Goal: Information Seeking & Learning: Learn about a topic

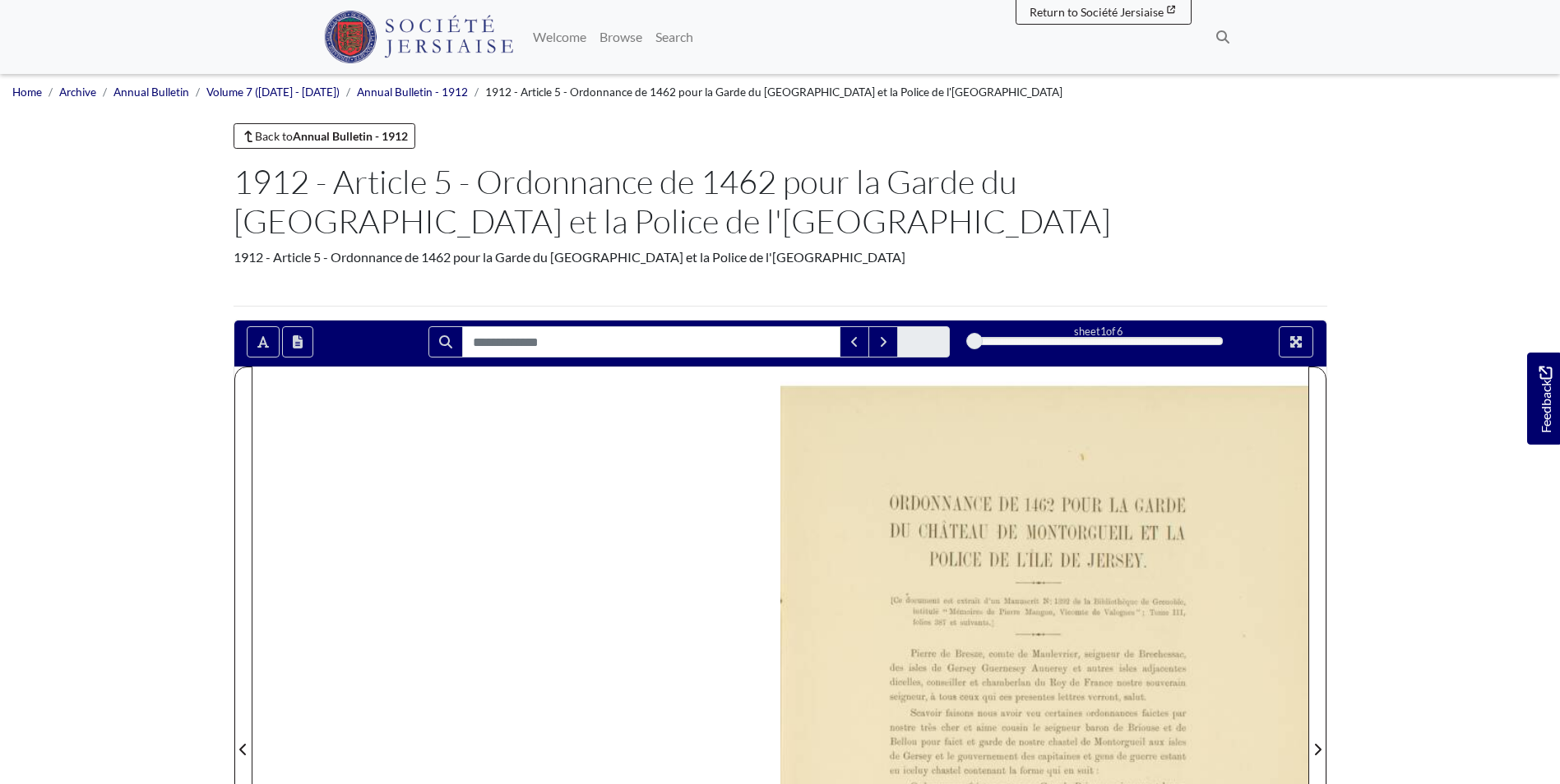
scroll to position [82, 0]
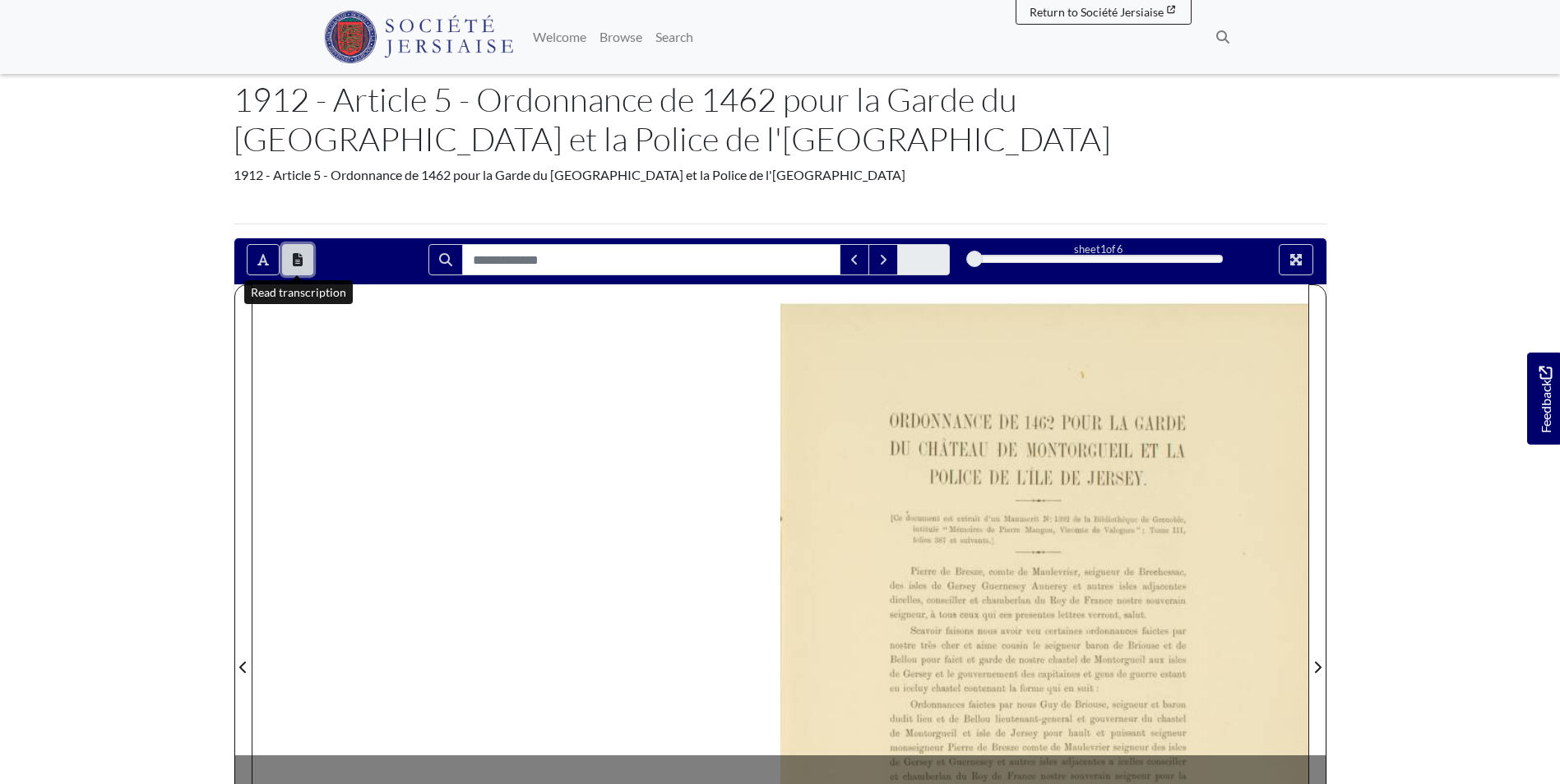
click at [305, 266] on button "Open transcription window" at bounding box center [297, 260] width 31 height 31
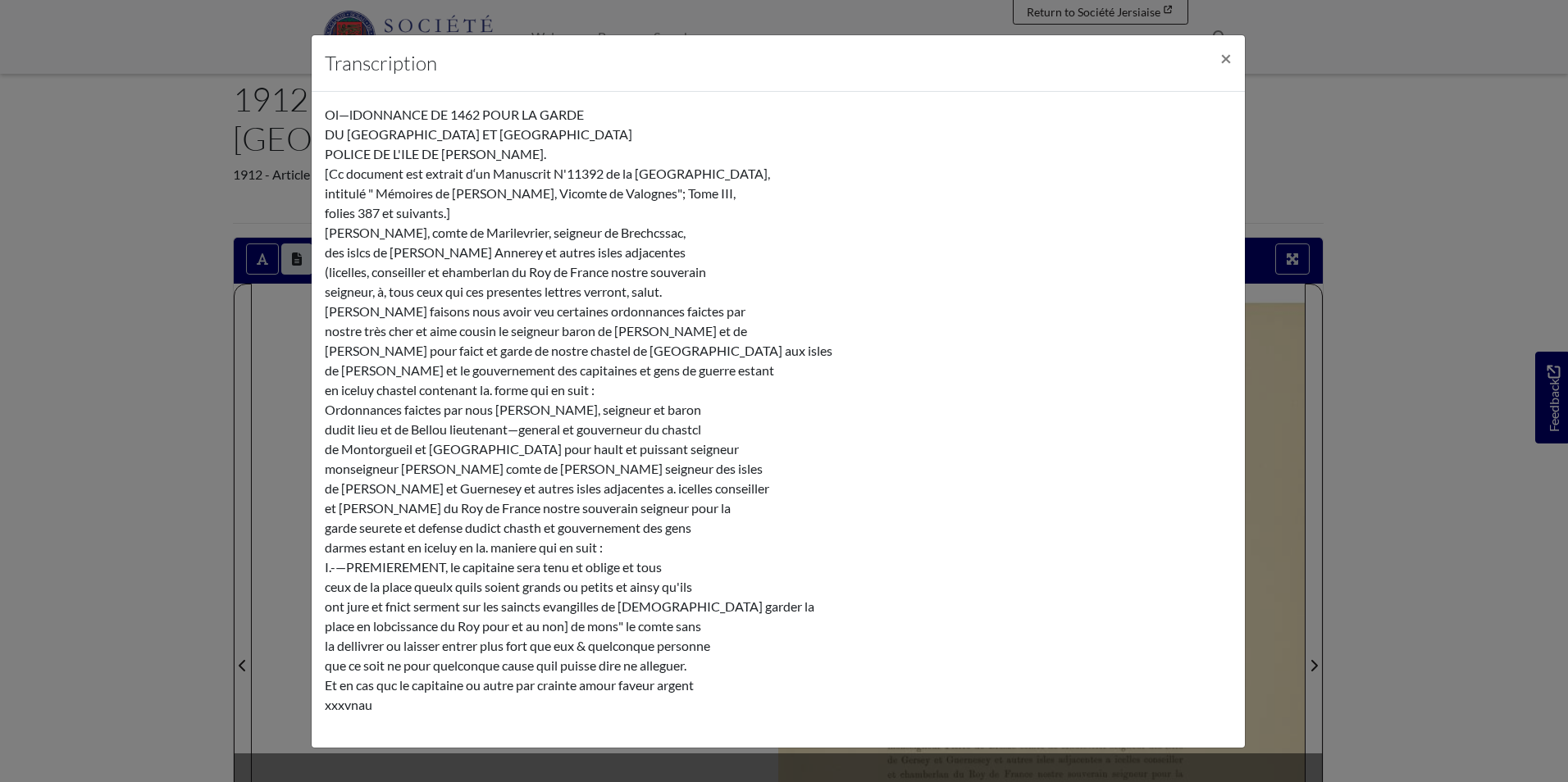
click at [127, 406] on div "Transcription × Ol—lDONNANCE DE 1462 POUR LA GARDE DU CHÂTEAU DE [GEOGRAPHIC_DA…" at bounding box center [784, 391] width 1568 height 782
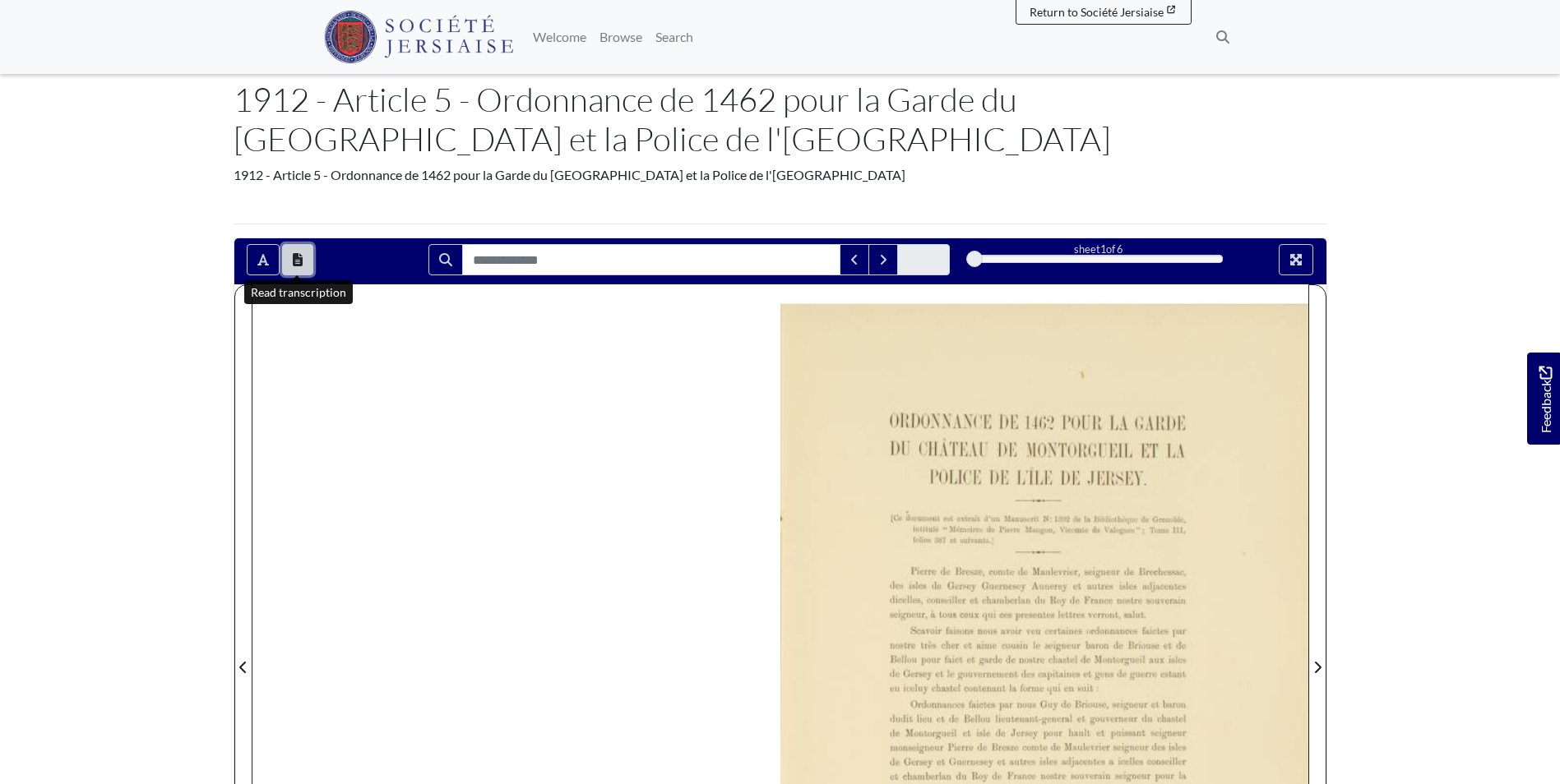
click at [299, 257] on icon "Open transcription window" at bounding box center [298, 260] width 10 height 14
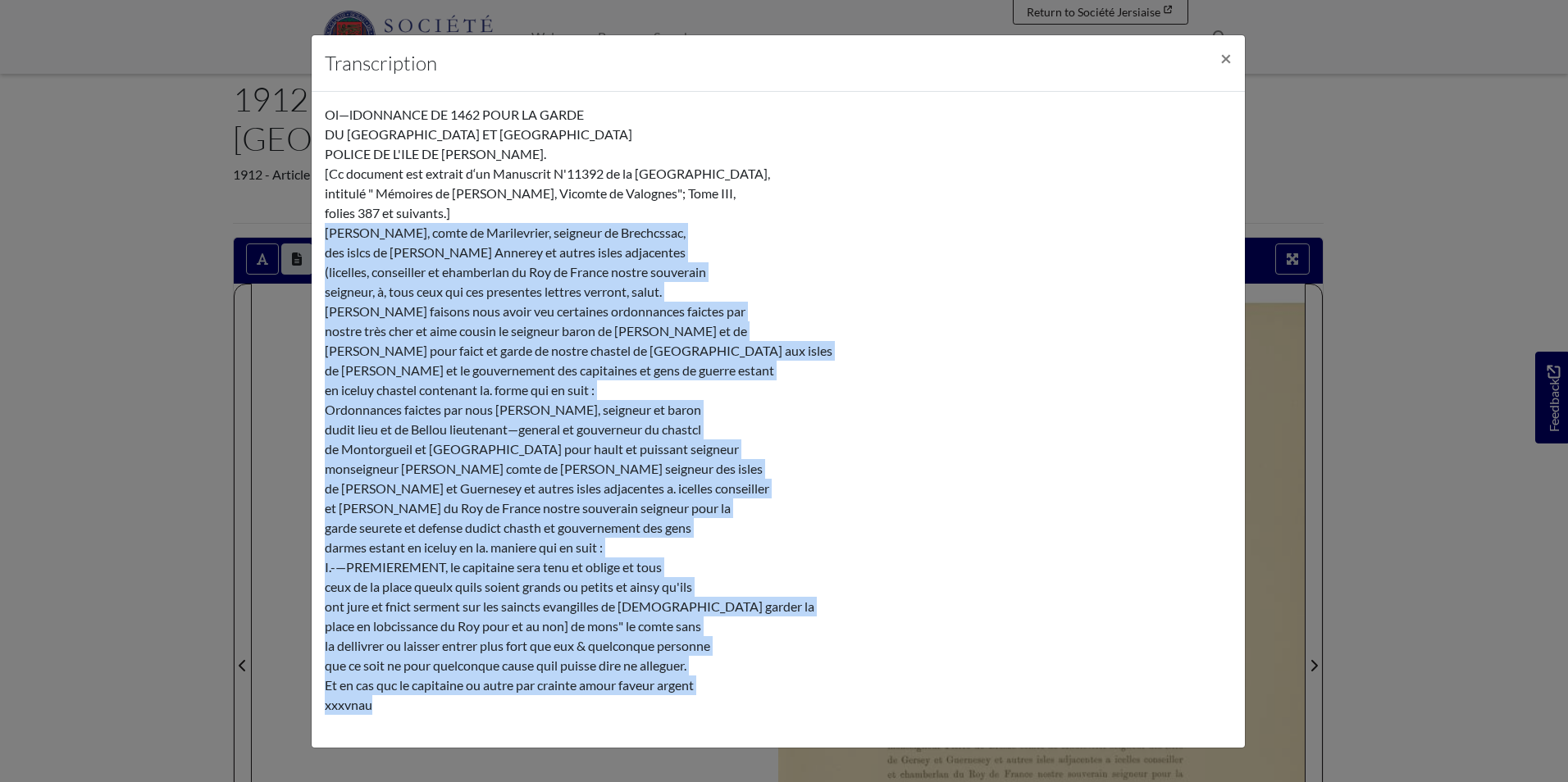
drag, startPoint x: 383, startPoint y: 704, endPoint x: 318, endPoint y: 234, distance: 474.5
click at [318, 234] on div "Ol—lDONNANCE DE 1462 POUR LA GARDE DU CHÂTEAU DE MONTORGEEIL ET LA POLICE DE L'…" at bounding box center [778, 420] width 933 height 656
copy div "Pierre de Bresze, comte de Marilevrier, seigneur de Brechcssac, des islcs de Ge…"
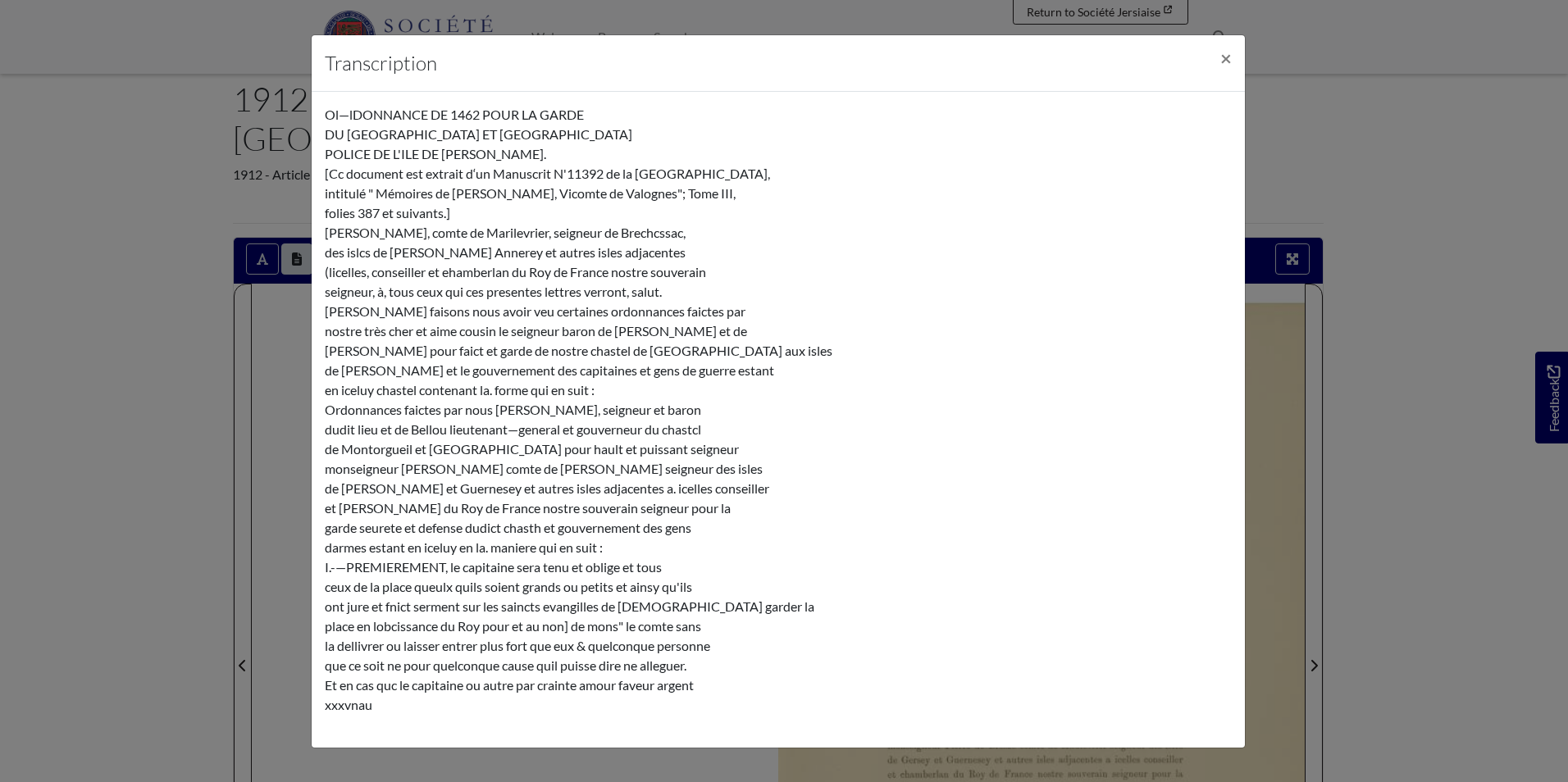
click at [568, 192] on div "Ol—lDONNANCE DE 1462 POUR LA GARDE DU CHÂTEAU DE [GEOGRAPHIC_DATA] ET LA POLICE…" at bounding box center [778, 419] width 907 height 630
drag, startPoint x: 783, startPoint y: 174, endPoint x: 636, endPoint y: 174, distance: 147.0
click at [636, 174] on div "Ol—lDONNANCE DE 1462 POUR LA GARDE DU CHÂTEAU DE [GEOGRAPHIC_DATA] ET LA POLICE…" at bounding box center [778, 419] width 907 height 630
click at [480, 207] on div "Ol—lDONNANCE DE 1462 POUR LA GARDE DU CHÂTEAU DE [GEOGRAPHIC_DATA] ET LA POLICE…" at bounding box center [778, 419] width 907 height 630
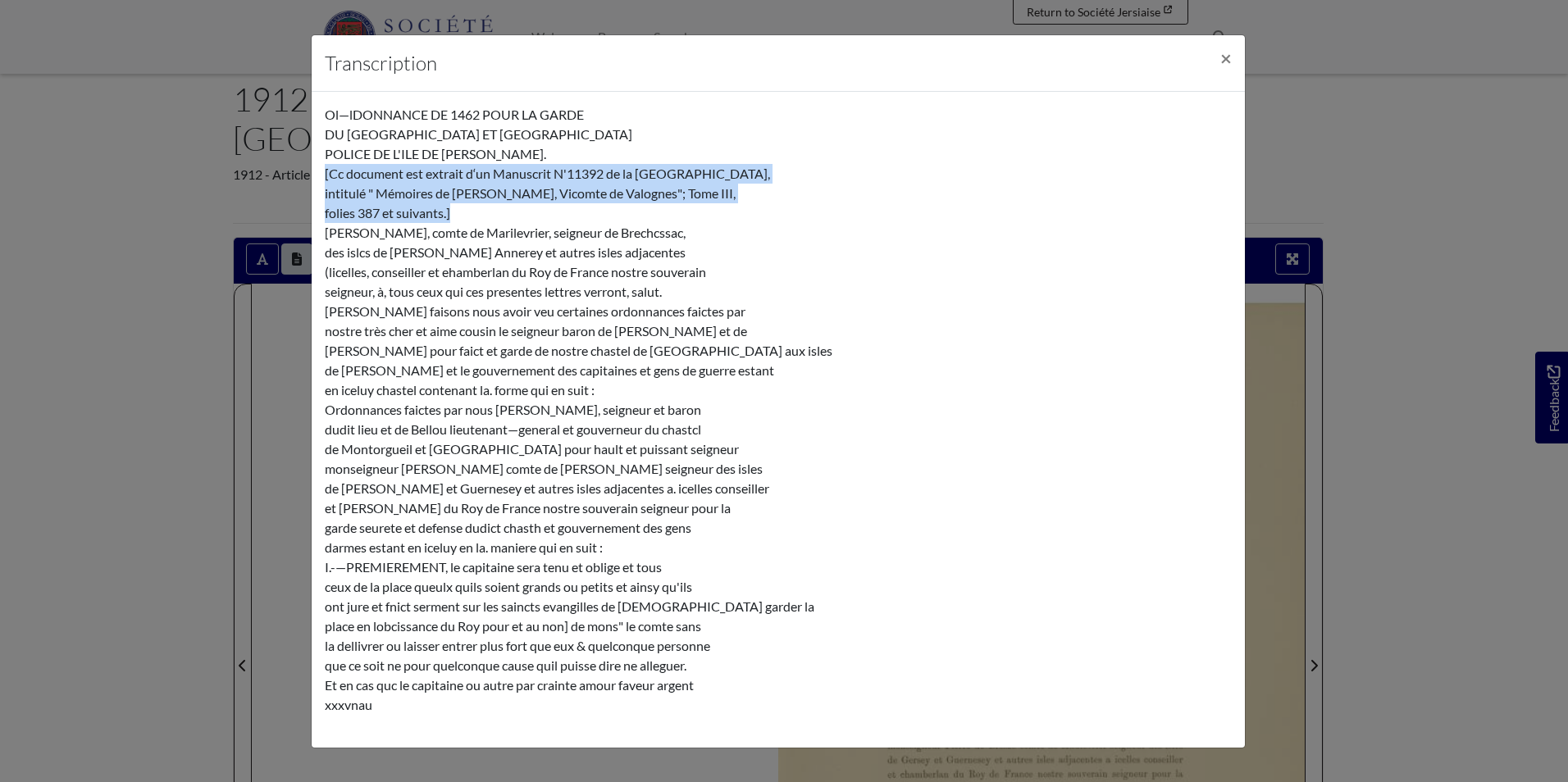
drag, startPoint x: 460, startPoint y: 212, endPoint x: 321, endPoint y: 172, distance: 144.6
click at [321, 172] on div "Ol—lDONNANCE DE 1462 POUR LA GARDE DU CHÂTEAU DE MONTORGEEIL ET LA POLICE DE L'…" at bounding box center [778, 420] width 933 height 656
click at [599, 169] on div "Ol—lDONNANCE DE 1462 POUR LA GARDE DU CHÂTEAU DE [GEOGRAPHIC_DATA] ET LA POLICE…" at bounding box center [778, 419] width 907 height 630
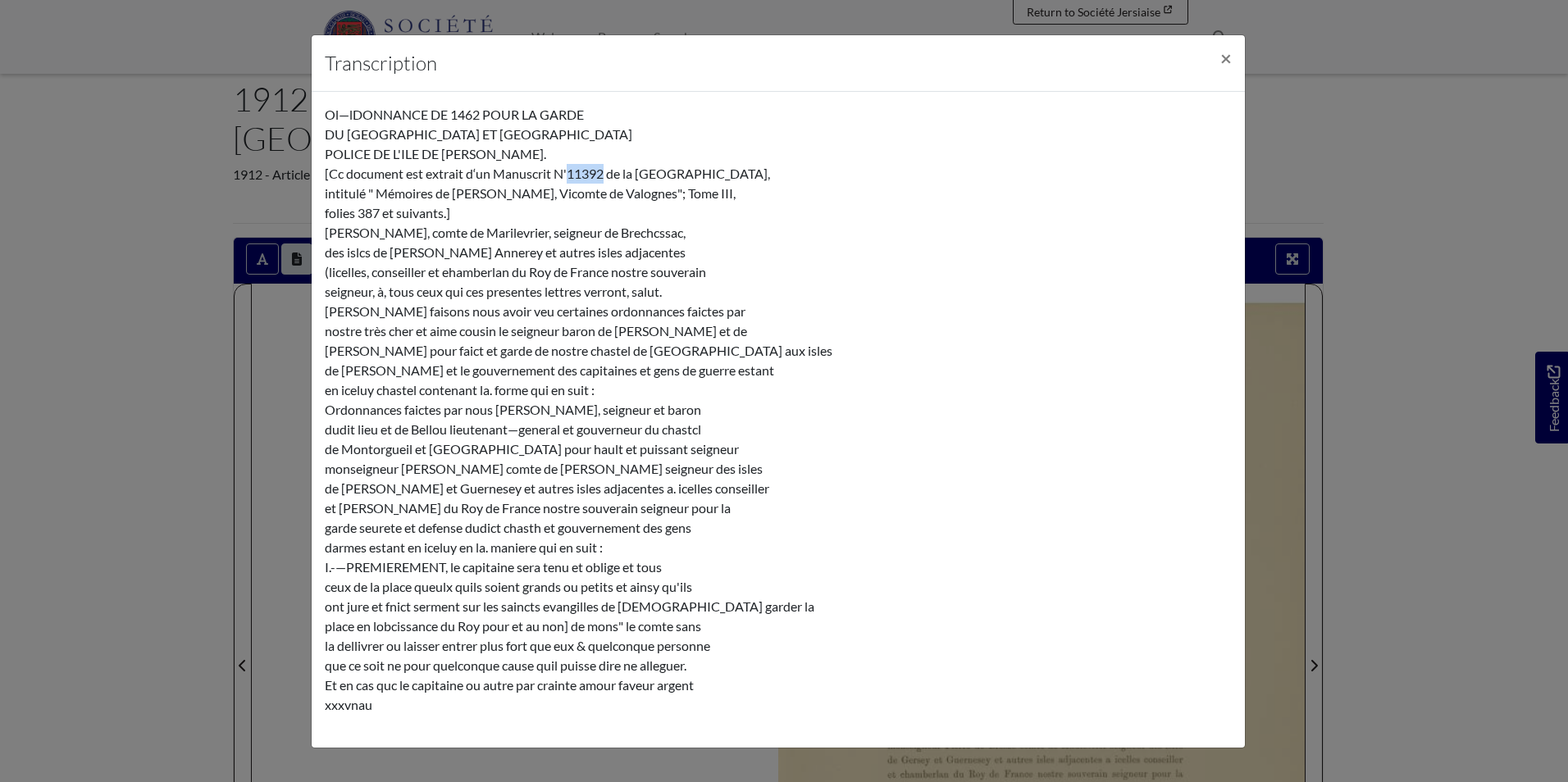
drag, startPoint x: 605, startPoint y: 170, endPoint x: 568, endPoint y: 177, distance: 37.7
click at [568, 177] on div "Ol—lDONNANCE DE 1462 POUR LA GARDE DU CHÂTEAU DE [GEOGRAPHIC_DATA] ET LA POLICE…" at bounding box center [778, 419] width 907 height 630
drag, startPoint x: 568, startPoint y: 177, endPoint x: 476, endPoint y: 206, distance: 96.5
click at [477, 206] on div "Ol—lDONNANCE DE 1462 POUR LA GARDE DU CHÂTEAU DE [GEOGRAPHIC_DATA] ET LA POLICE…" at bounding box center [778, 419] width 907 height 630
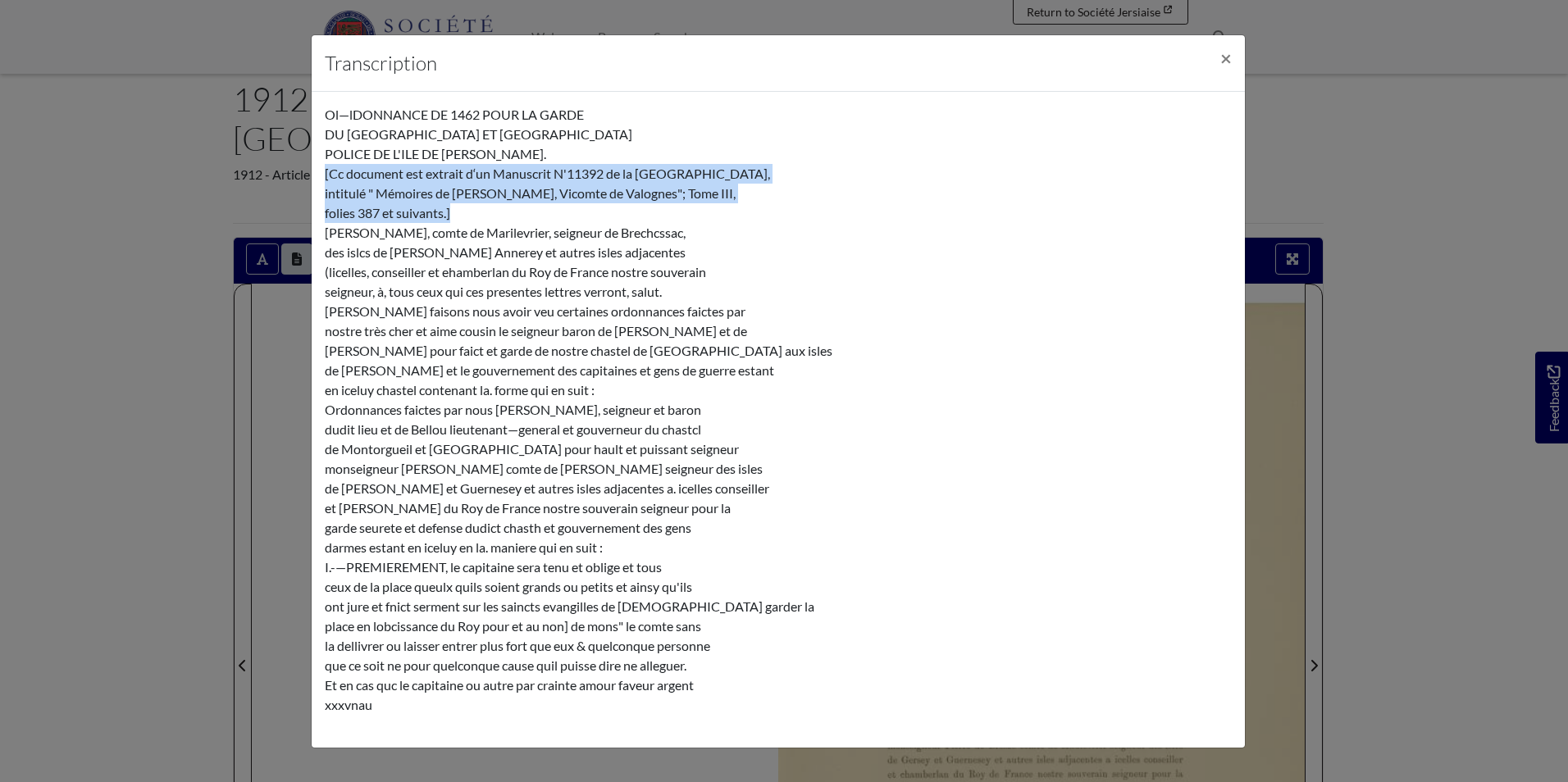
drag, startPoint x: 438, startPoint y: 210, endPoint x: 311, endPoint y: 180, distance: 130.5
click at [311, 180] on div "Ol—lDONNANCE DE 1462 POUR LA GARDE DU CHÂTEAU DE MONTORGEEIL ET LA POLICE DE L'…" at bounding box center [778, 420] width 933 height 656
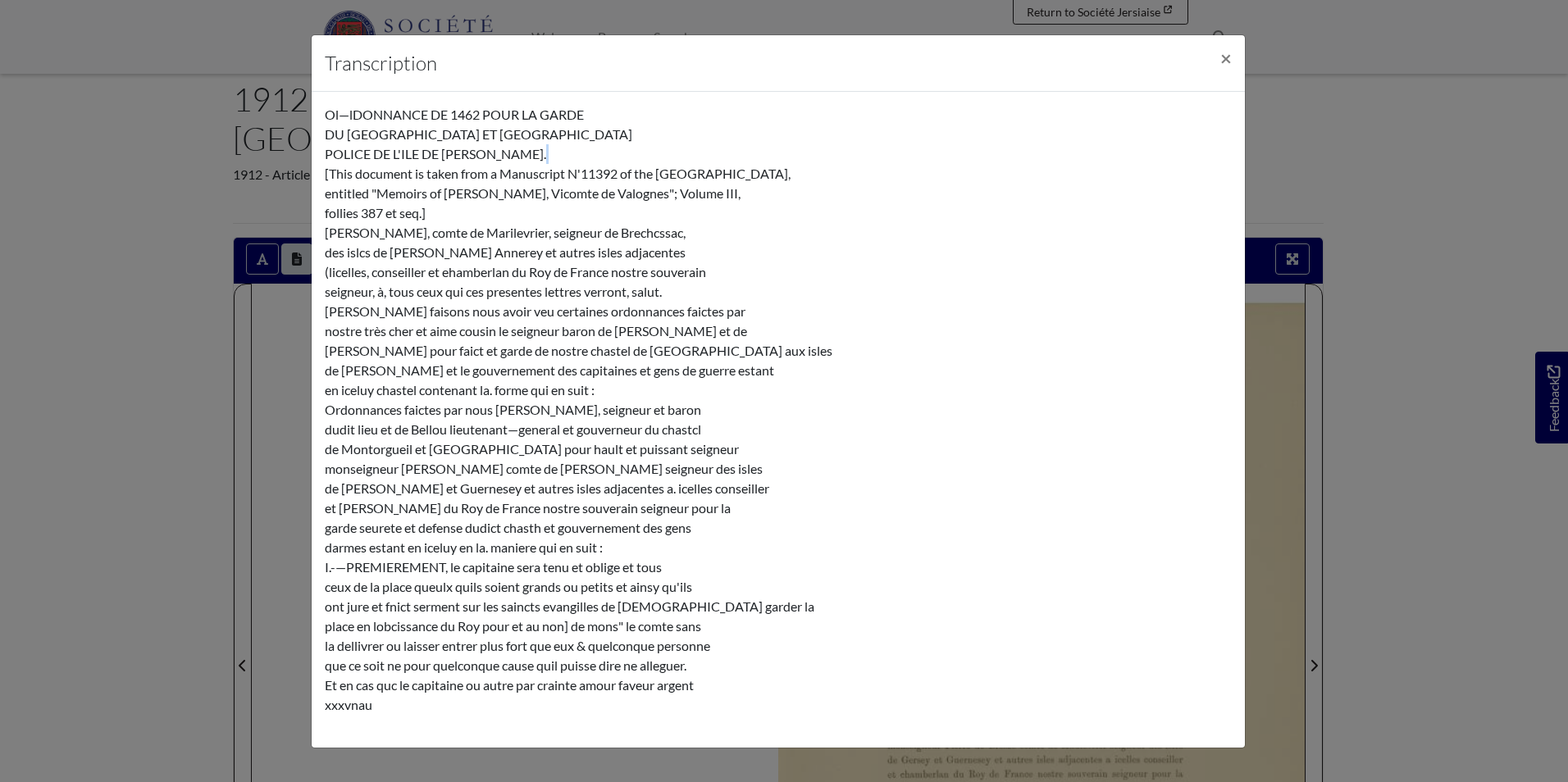
click at [639, 191] on font "[This document is taken from a Manuscript N'11392 of the Library of Grenoble, e…" at bounding box center [558, 192] width 466 height 55
drag, startPoint x: 654, startPoint y: 193, endPoint x: 377, endPoint y: 199, distance: 277.1
click at [377, 199] on font "[This document is taken from a Manuscript N'11392 of the Library of Grenoble, e…" at bounding box center [558, 192] width 466 height 55
copy font "Memoirs of Pierre Manson, Vicomte de Valognes"
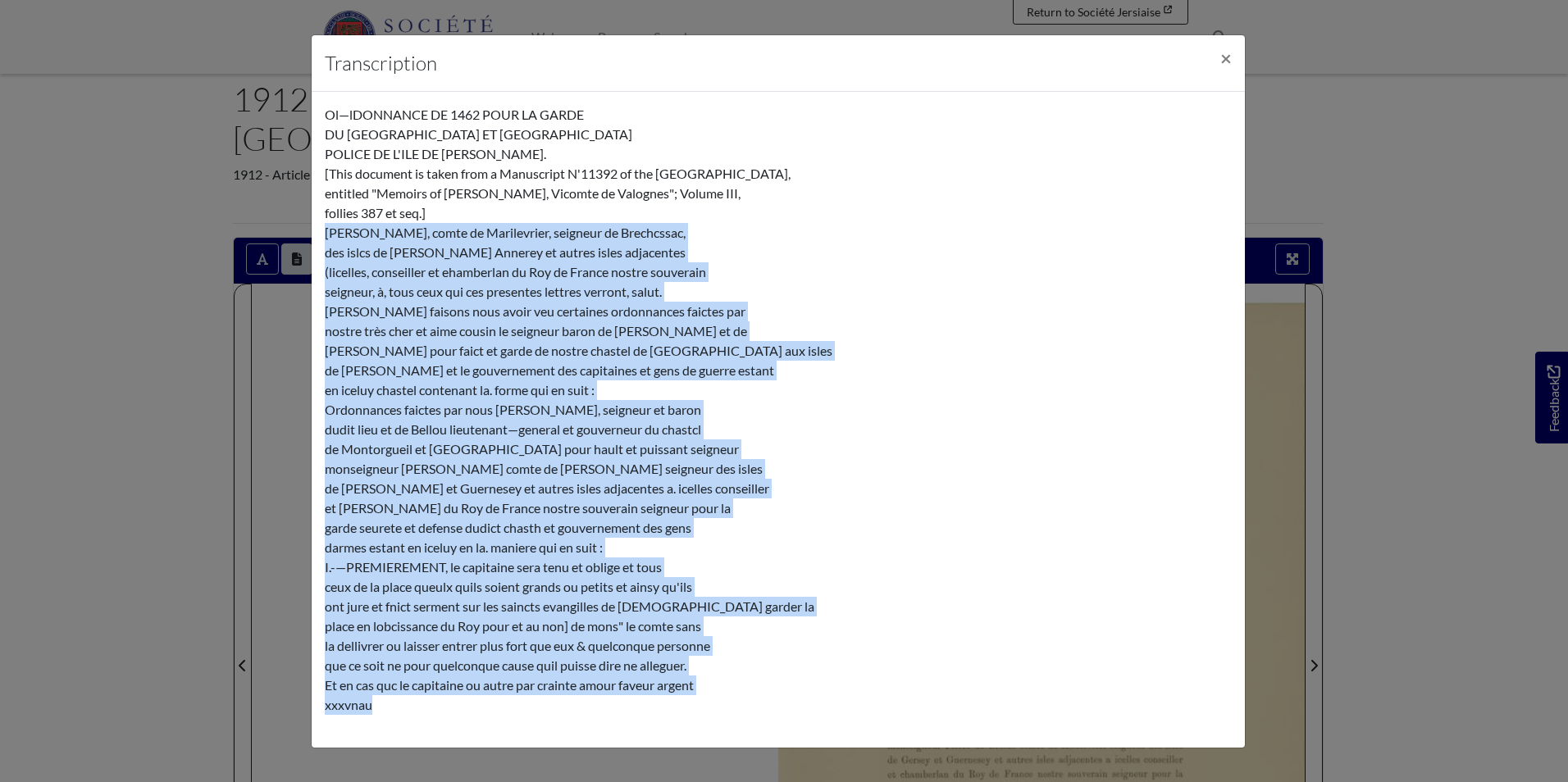
drag, startPoint x: 403, startPoint y: 713, endPoint x: 322, endPoint y: 234, distance: 485.8
click at [322, 234] on div "Ol—lDONNANCE DE 1462 POUR LA GARDE DU CHÂTEAU DE MONTORGEEIL ET LA POLICE DE L'…" at bounding box center [778, 420] width 933 height 656
copy div "Pierre de Bresze, comte de Marilevrier, seigneur de Brechcssac, des islcs de Ge…"
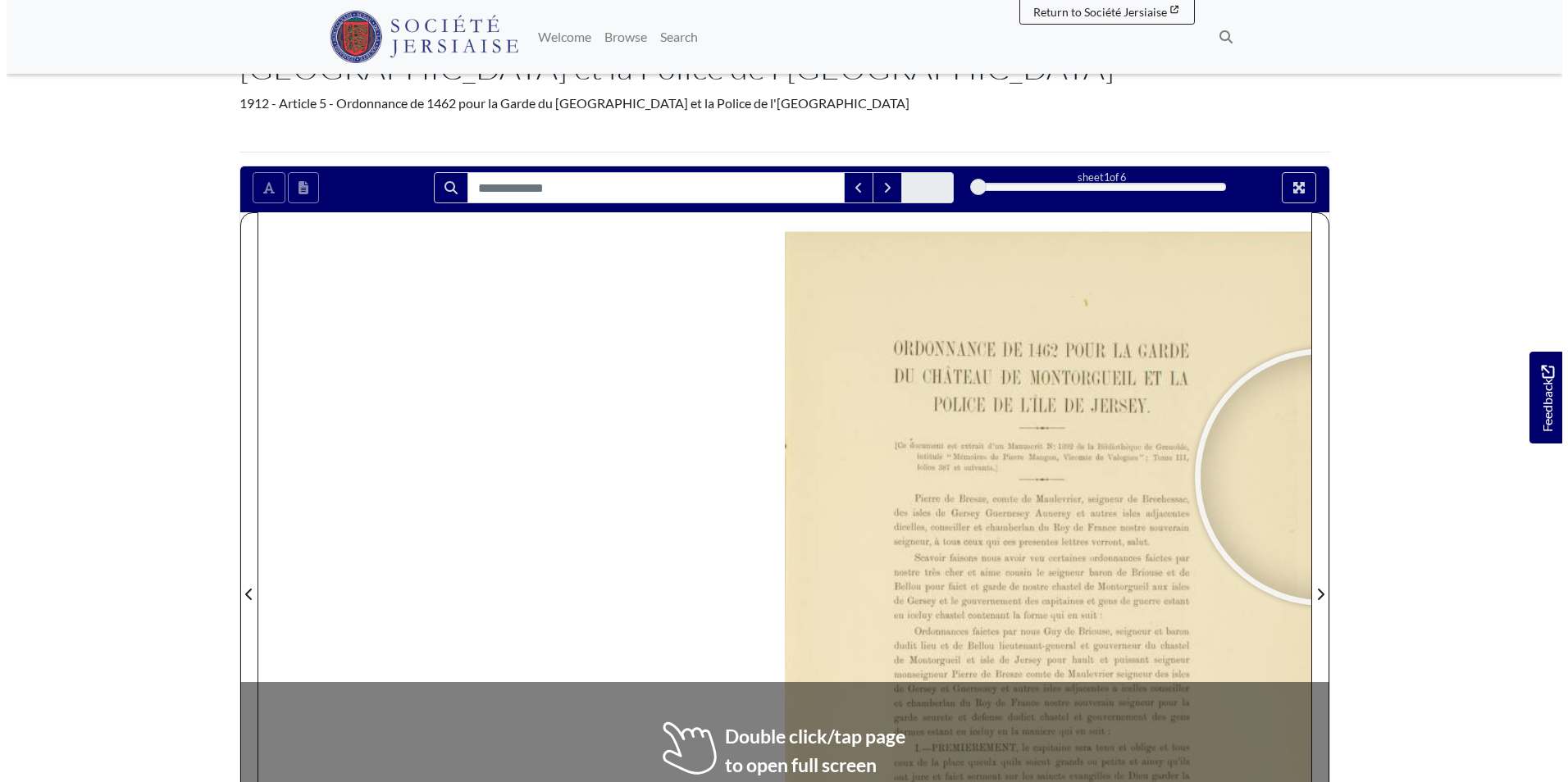
scroll to position [246, 0]
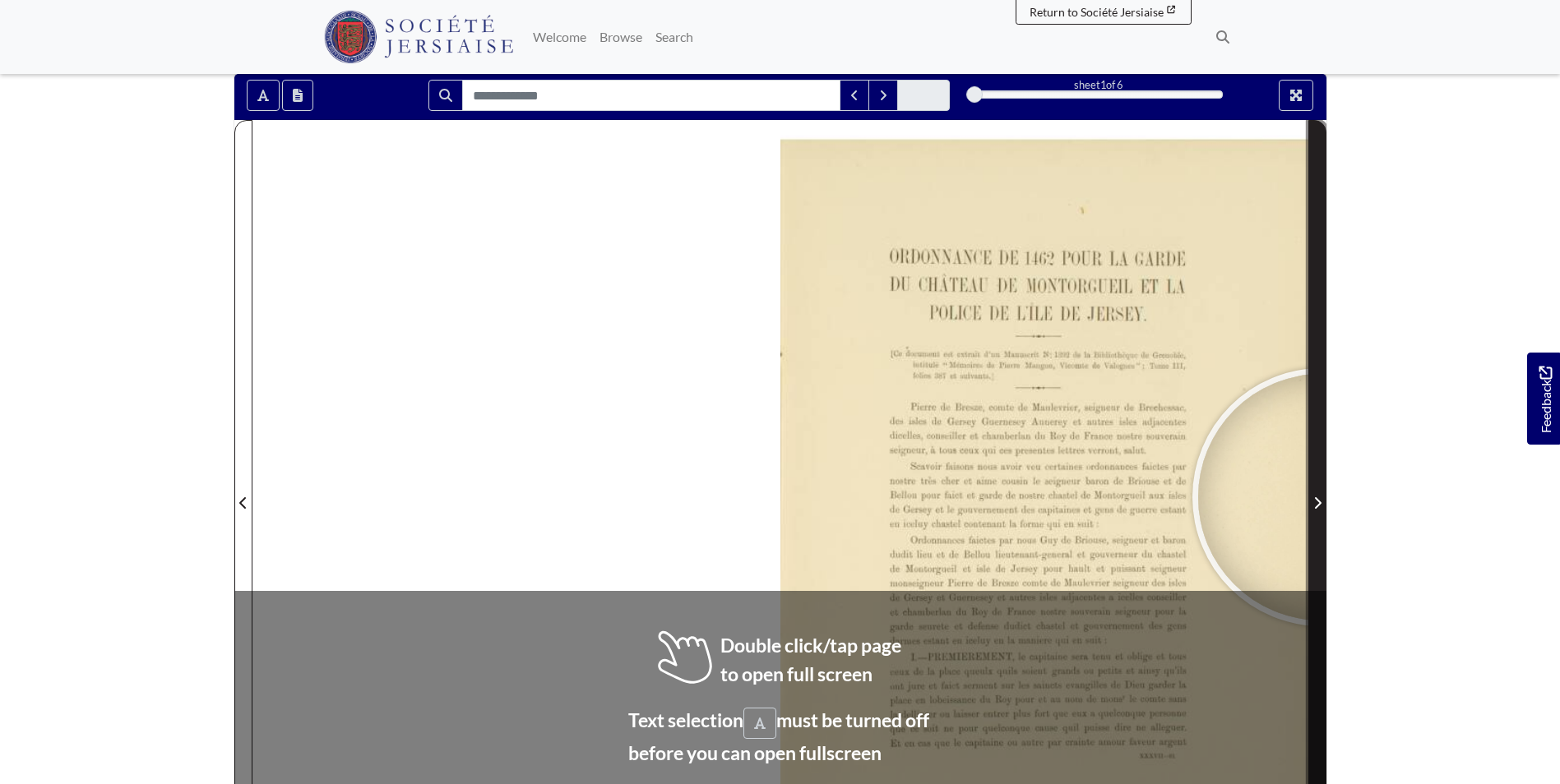
click at [1321, 497] on span "Next Page" at bounding box center [1317, 502] width 16 height 19
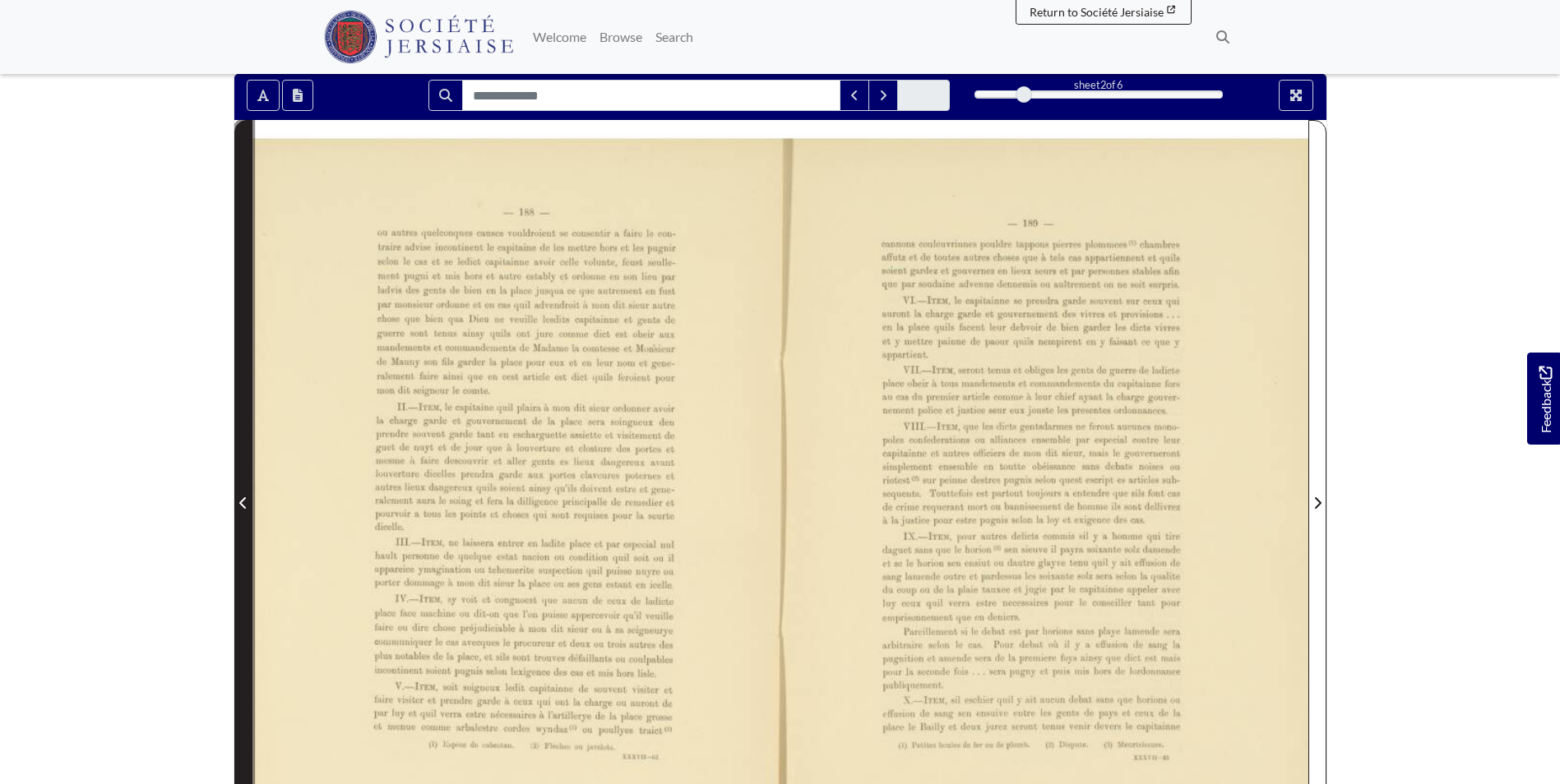
click at [244, 505] on icon "Previous Page" at bounding box center [244, 503] width 8 height 14
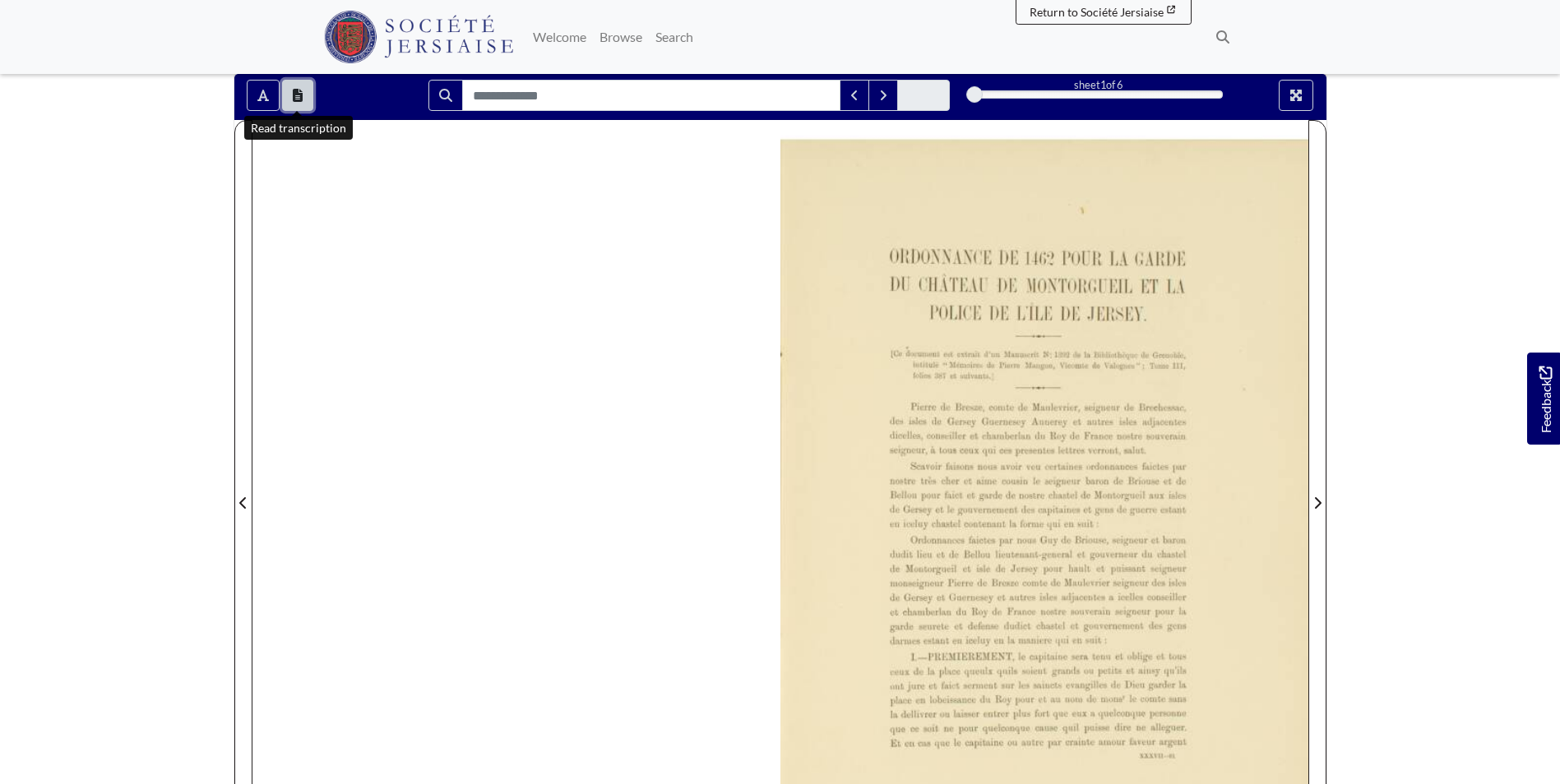
click at [304, 102] on button "Open transcription window" at bounding box center [297, 95] width 31 height 31
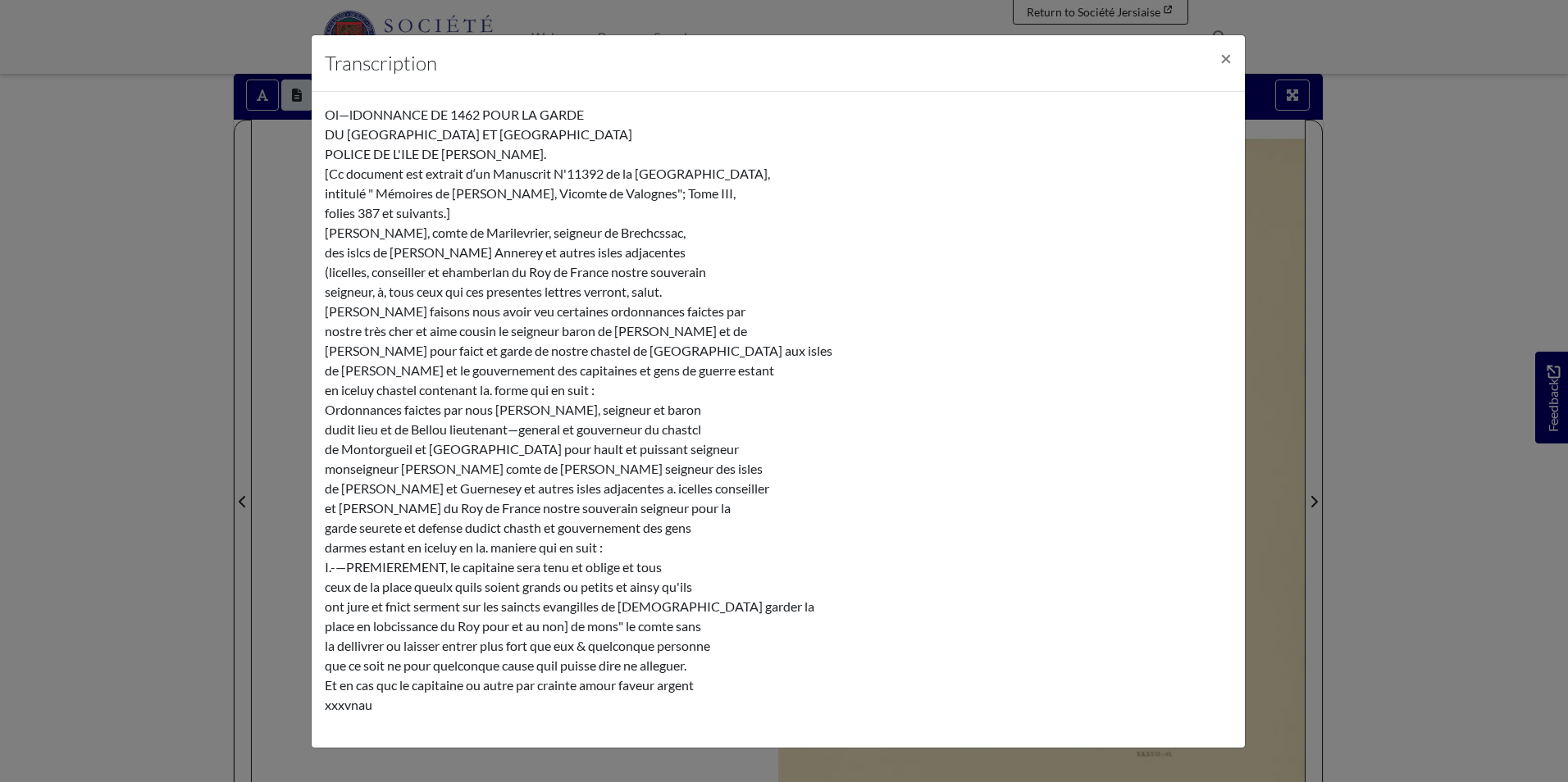
click at [234, 164] on div "Transcription × Ol—lDONNANCE DE 1462 POUR LA GARDE DU CHÂTEAU DE [GEOGRAPHIC_DA…" at bounding box center [784, 391] width 1568 height 782
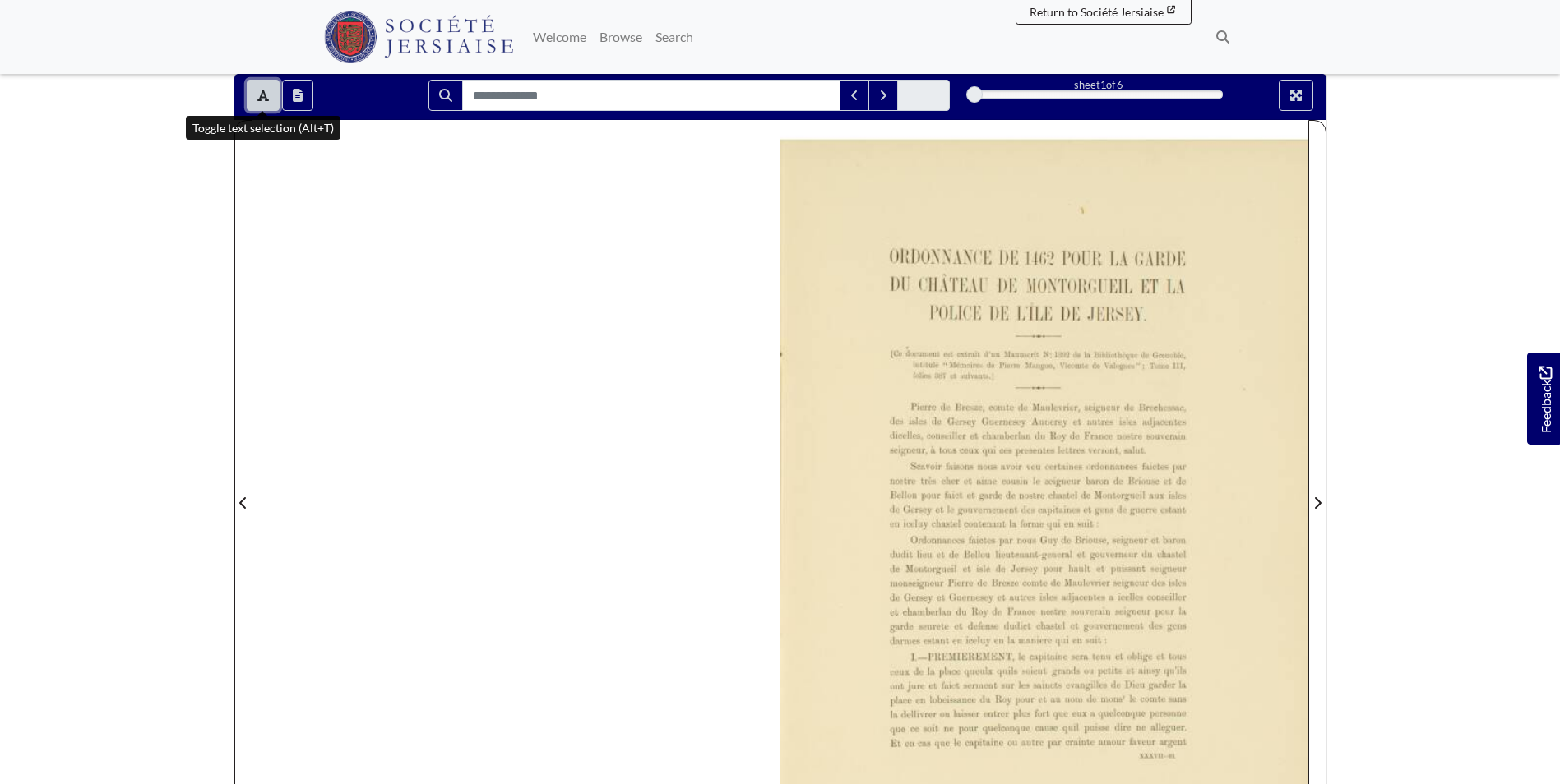
click at [260, 94] on icon "Toggle text selection (Alt+T)" at bounding box center [263, 96] width 12 height 14
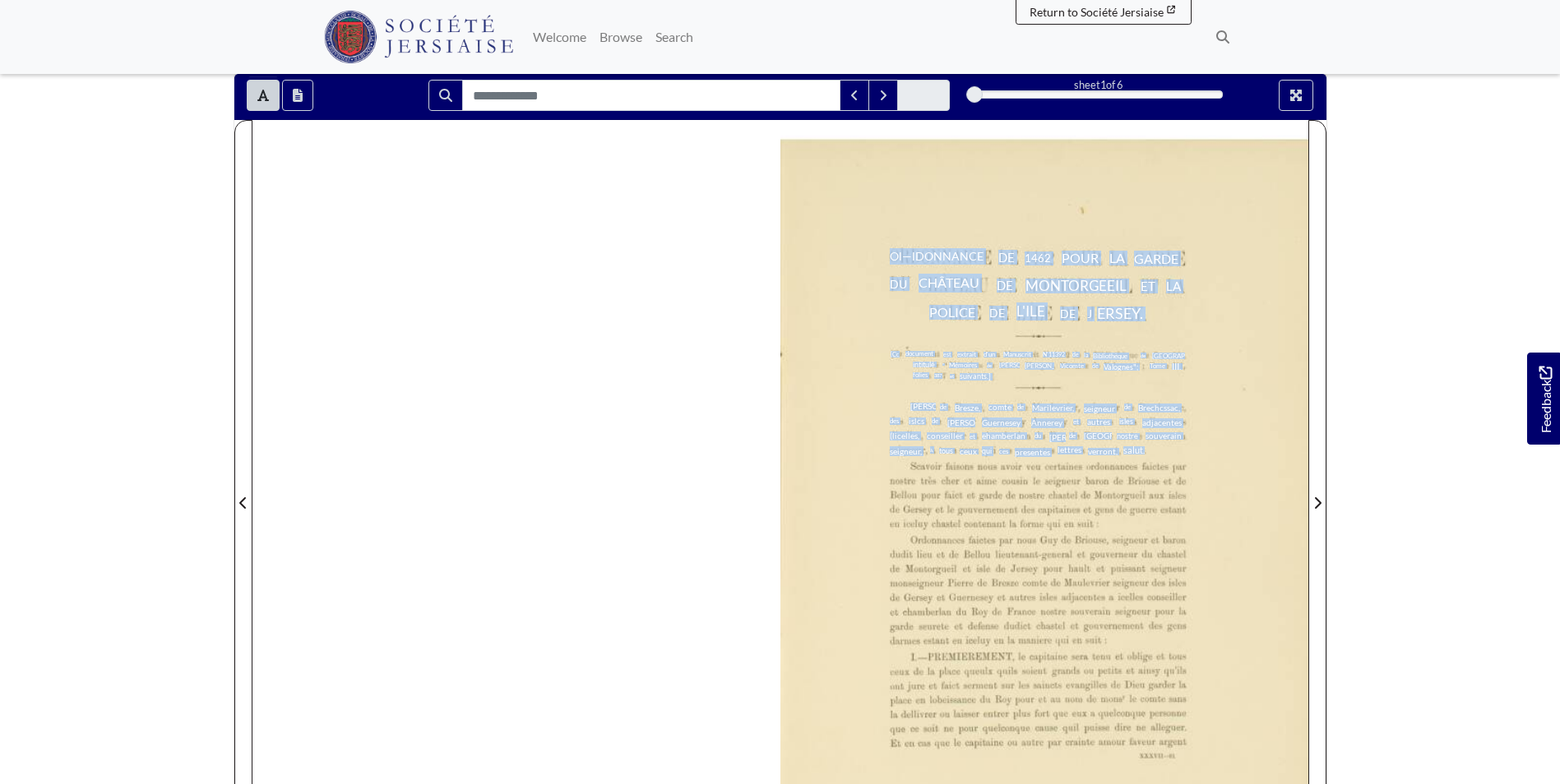
drag, startPoint x: 919, startPoint y: 413, endPoint x: 998, endPoint y: 469, distance: 96.8
click at [998, 469] on div "Ol—lDONNANCE DE 1462 POUR LA GARDE DU CHÂTEAU DE [GEOGRAPHIC_DATA] ET LA POLICE…" at bounding box center [1045, 503] width 528 height 727
drag, startPoint x: 998, startPoint y: 469, endPoint x: 1007, endPoint y: 502, distance: 34.2
click at [1007, 502] on div "[PERSON_NAME] faisons nous avoir veu certaines ordonnances faictes par nostre t…" at bounding box center [1038, 496] width 296 height 68
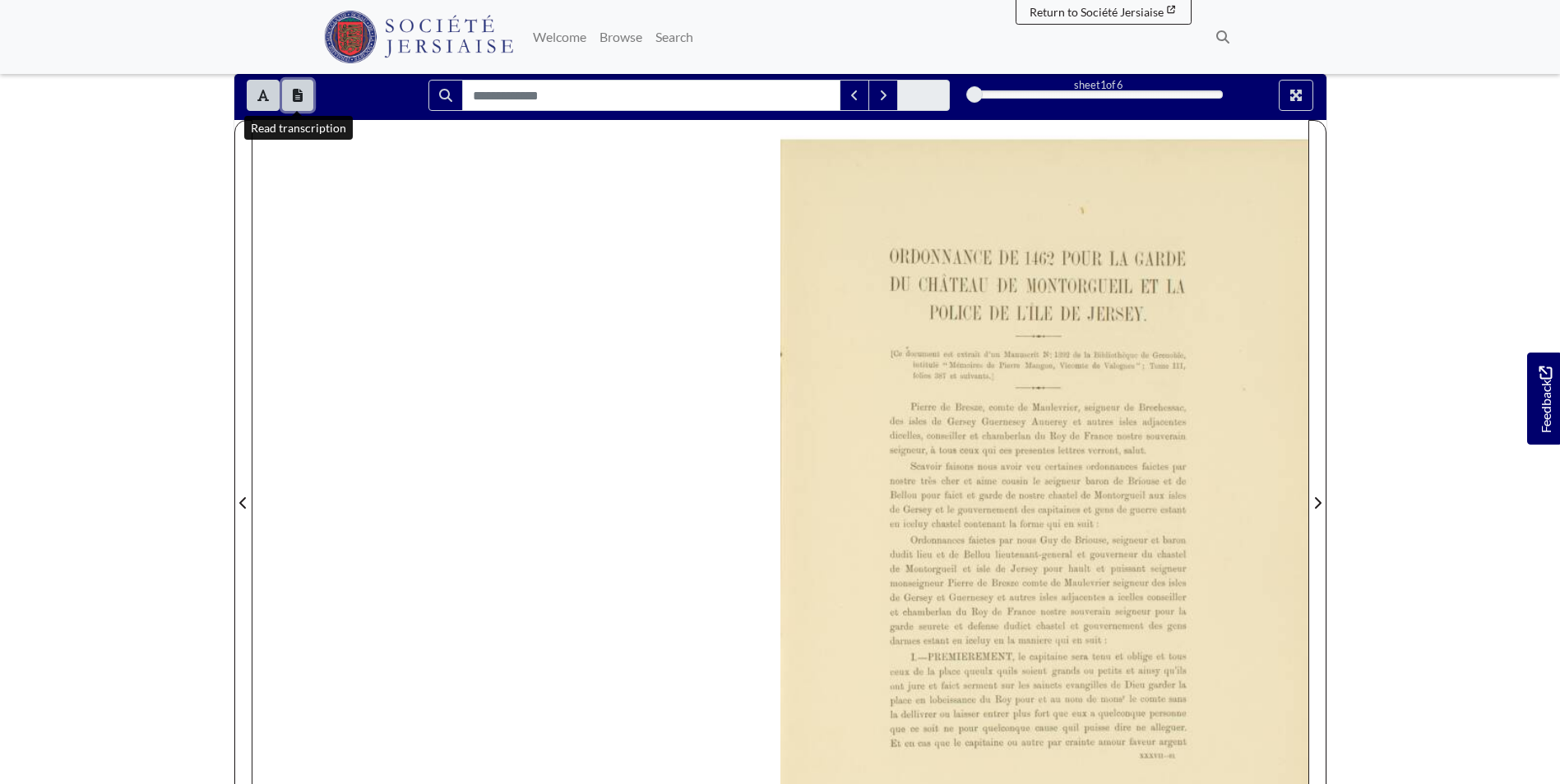
click at [294, 99] on icon "Open transcription window" at bounding box center [298, 96] width 10 height 14
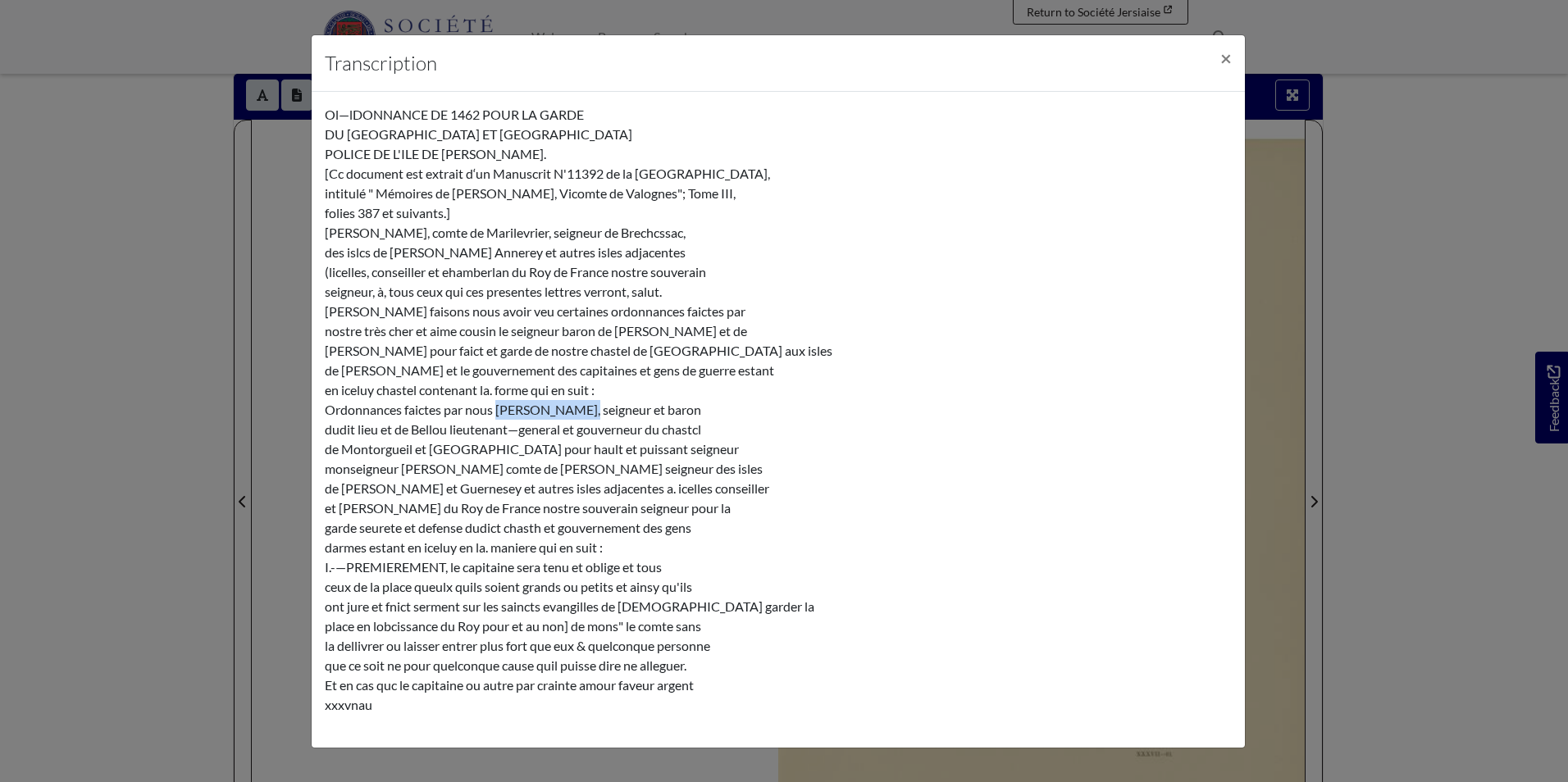
drag, startPoint x: 584, startPoint y: 412, endPoint x: 499, endPoint y: 410, distance: 85.0
click at [499, 410] on div "Ol—lDONNANCE DE 1462 POUR LA GARDE DU CHÂTEAU DE [GEOGRAPHIC_DATA] ET LA POLICE…" at bounding box center [778, 419] width 907 height 630
copy div "[PERSON_NAME]"
click at [120, 384] on div "Transcription × Ol—lDONNANCE DE 1462 POUR LA GARDE DU CHÂTEAU DE [GEOGRAPHIC_DA…" at bounding box center [784, 391] width 1568 height 782
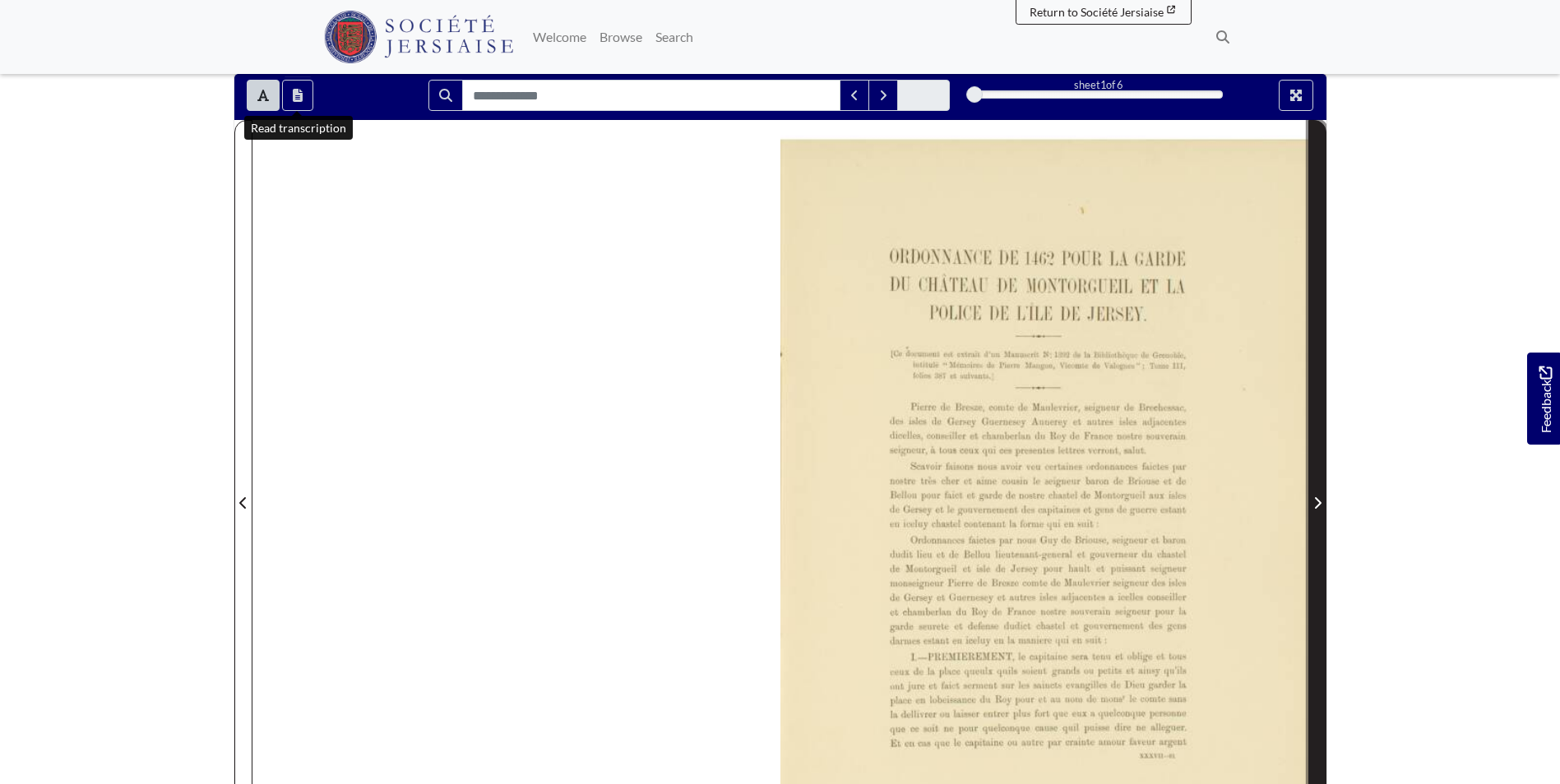
click at [1315, 502] on icon "Next Page" at bounding box center [1318, 503] width 8 height 14
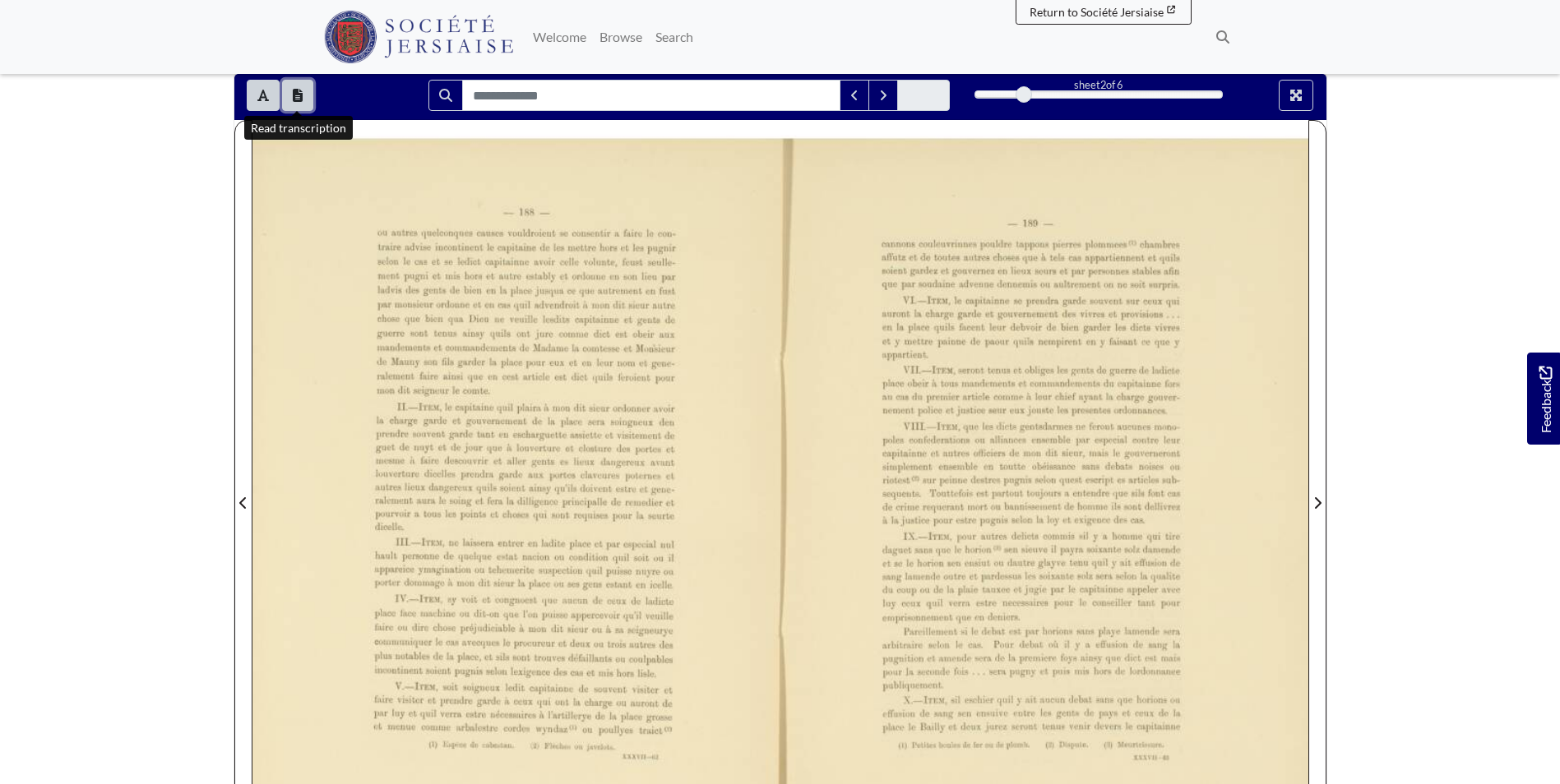
click at [298, 94] on icon "Open transcription window" at bounding box center [298, 96] width 10 height 14
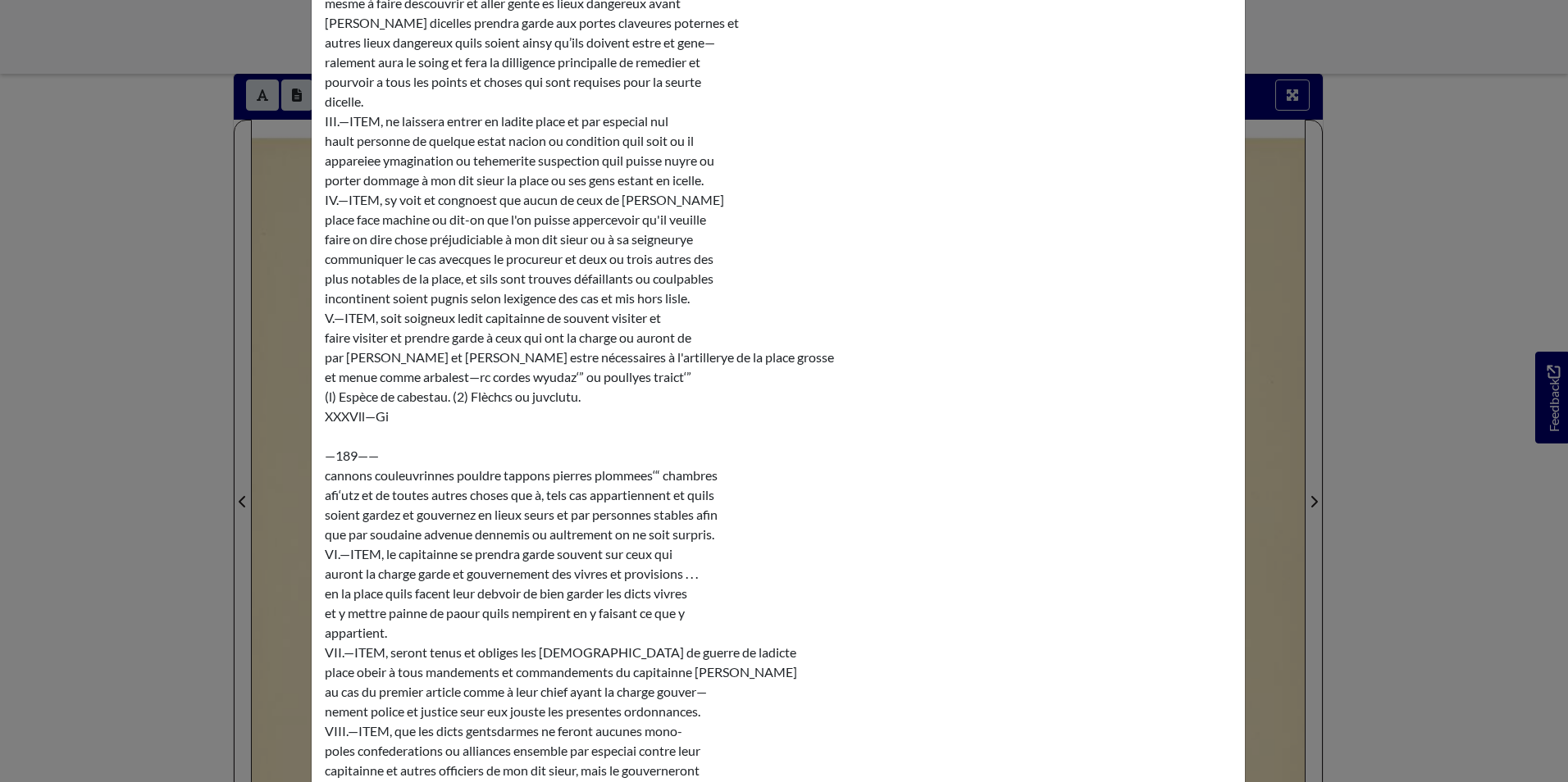
scroll to position [328, 0]
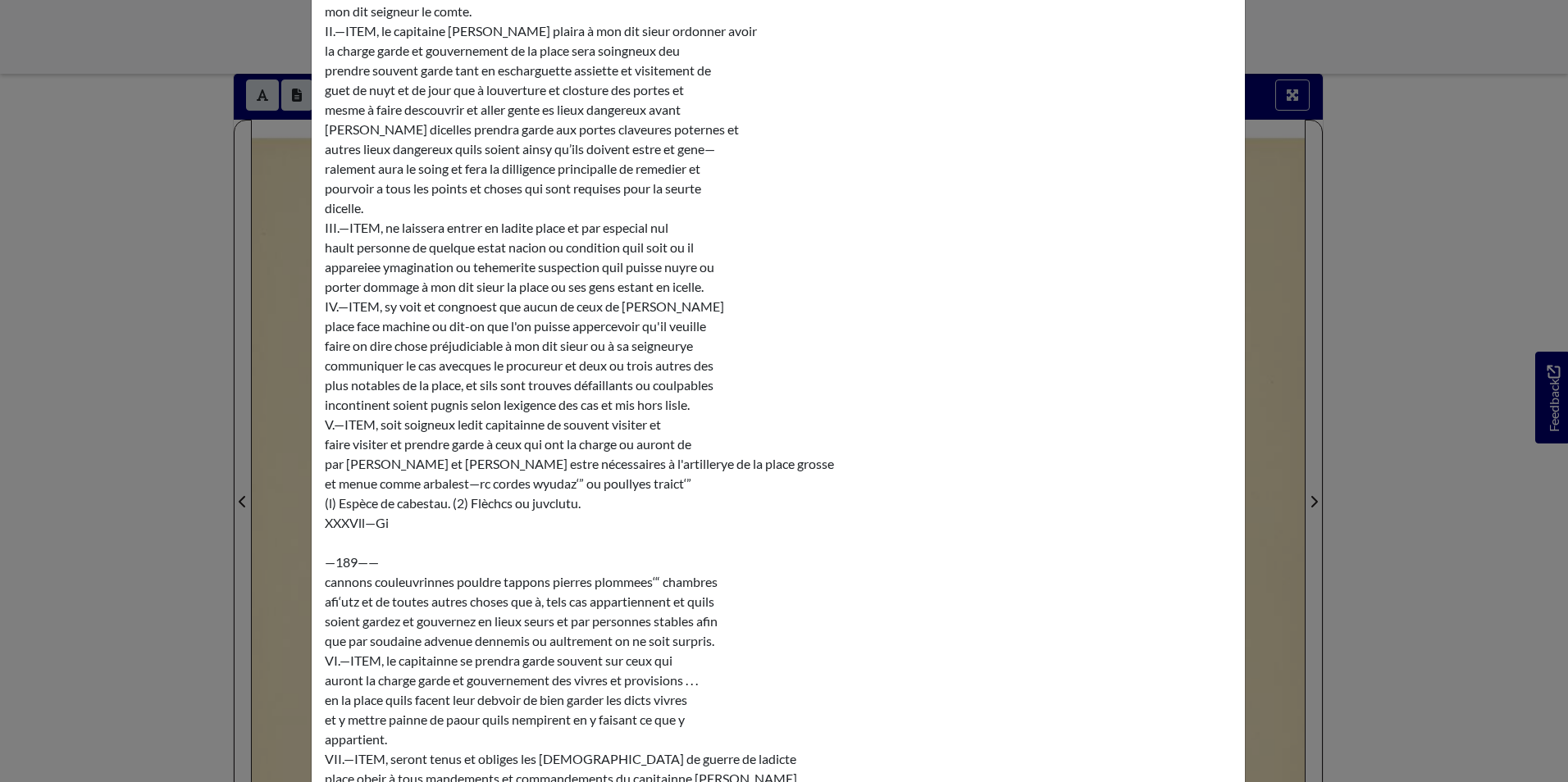
click at [415, 522] on div "—188— ou autres quelconques causes vouldroient se consentir a faire le con- tra…" at bounding box center [778, 553] width 907 height 1575
click at [201, 401] on div "Transcription × —188— ou autres quelconques causes vouldroient se consentir a f…" at bounding box center [784, 391] width 1568 height 782
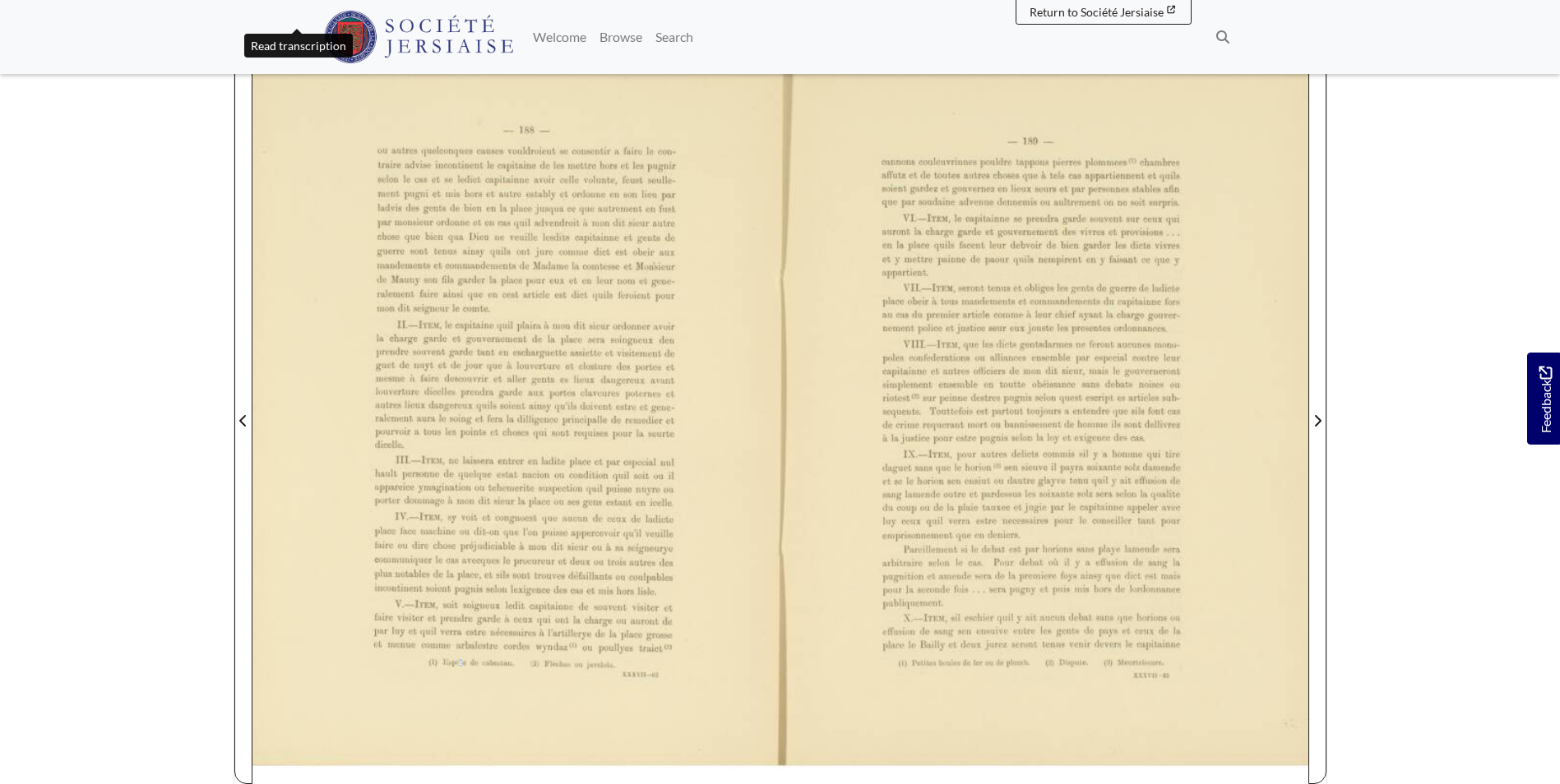
click at [460, 662] on span "Espèce" at bounding box center [452, 663] width 19 height 8
drag, startPoint x: 460, startPoint y: 662, endPoint x: 486, endPoint y: 669, distance: 26.9
click at [486, 669] on div "(l) Espèce de cabestau. (2) Flèchcs ou juvclutu. XXXVll—Gi" at bounding box center [543, 668] width 229 height 18
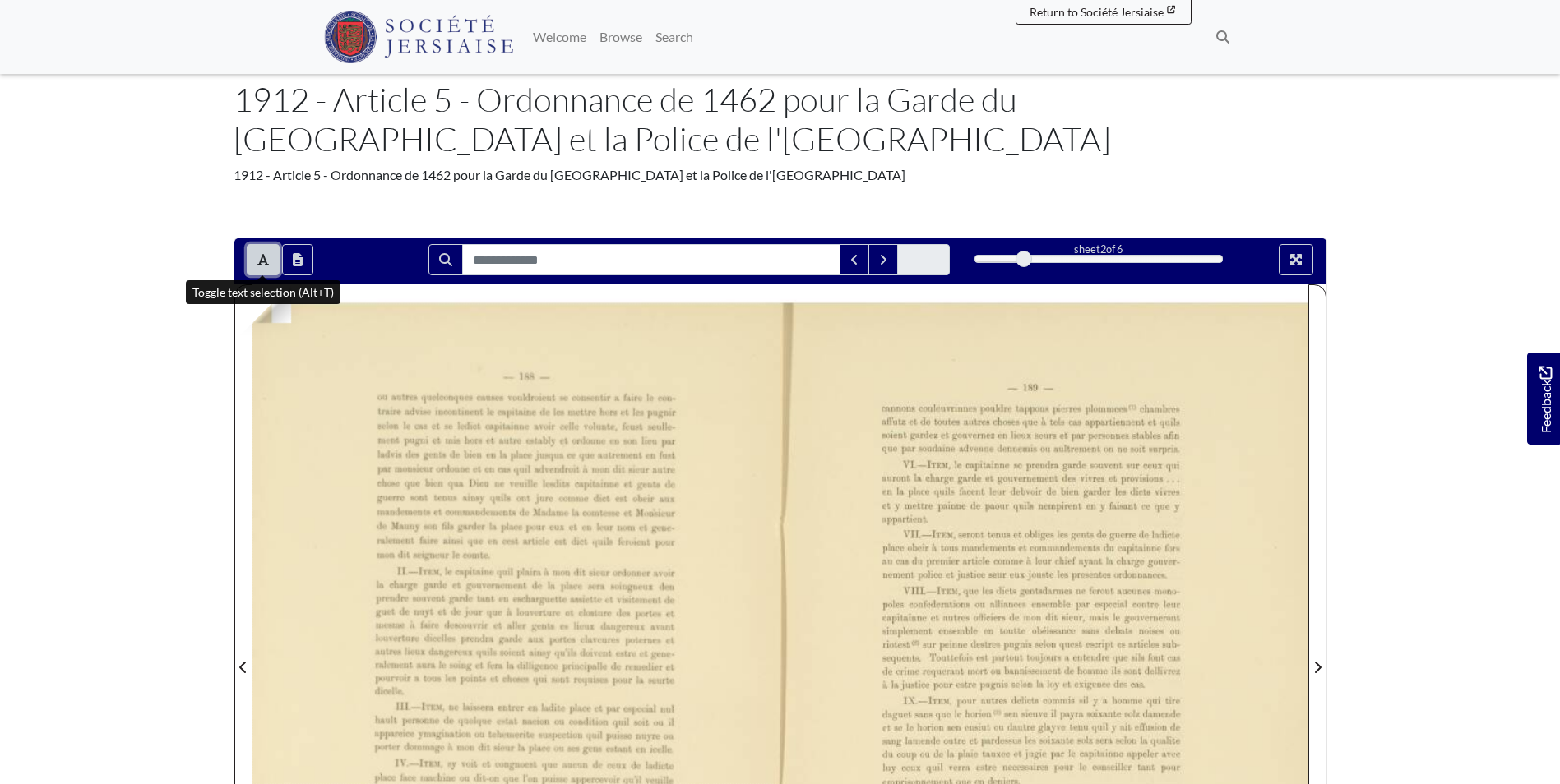
click at [250, 266] on button "Toggle text selection (Alt+T)" at bounding box center [263, 260] width 33 height 31
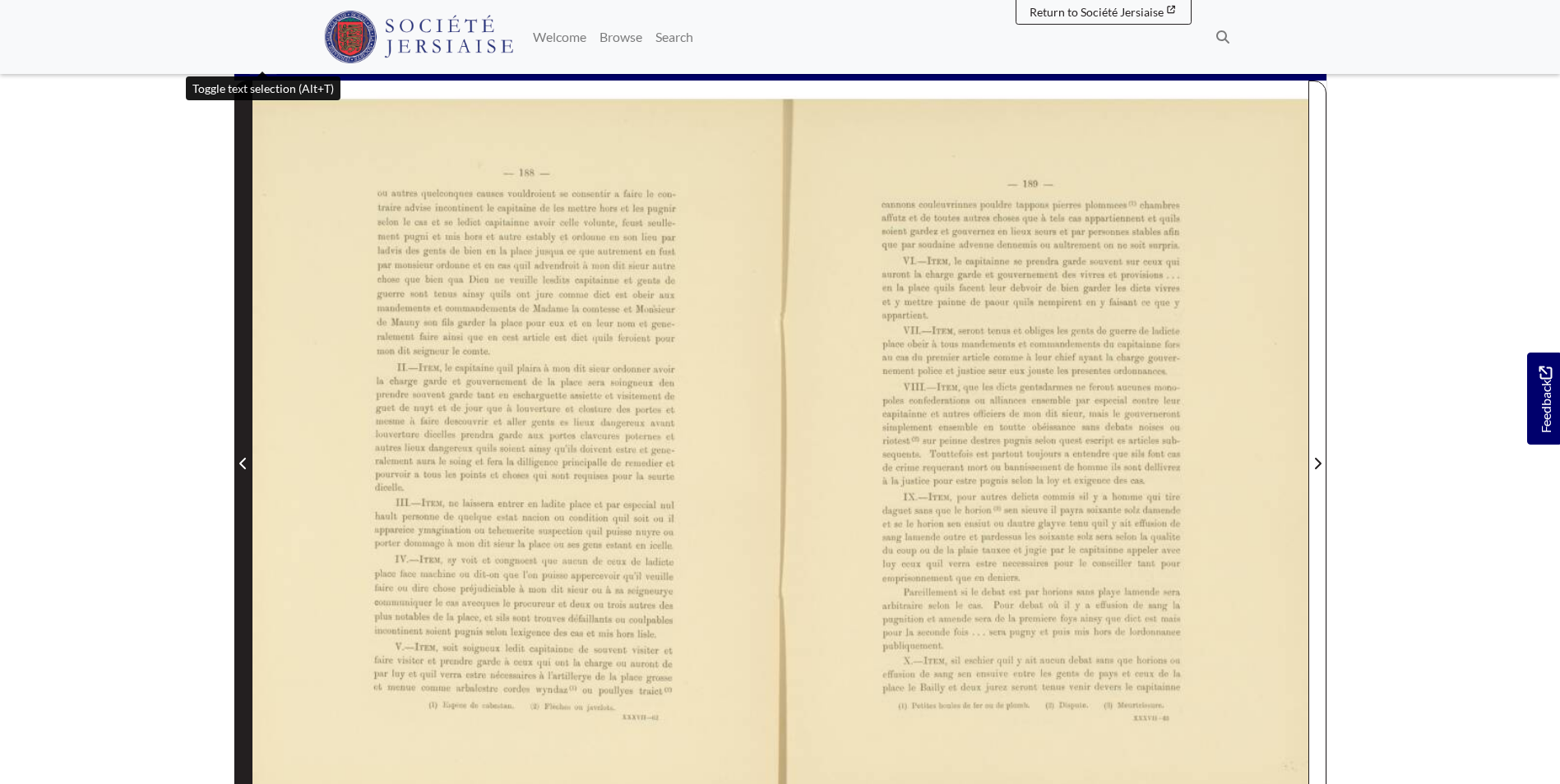
scroll to position [493, 0]
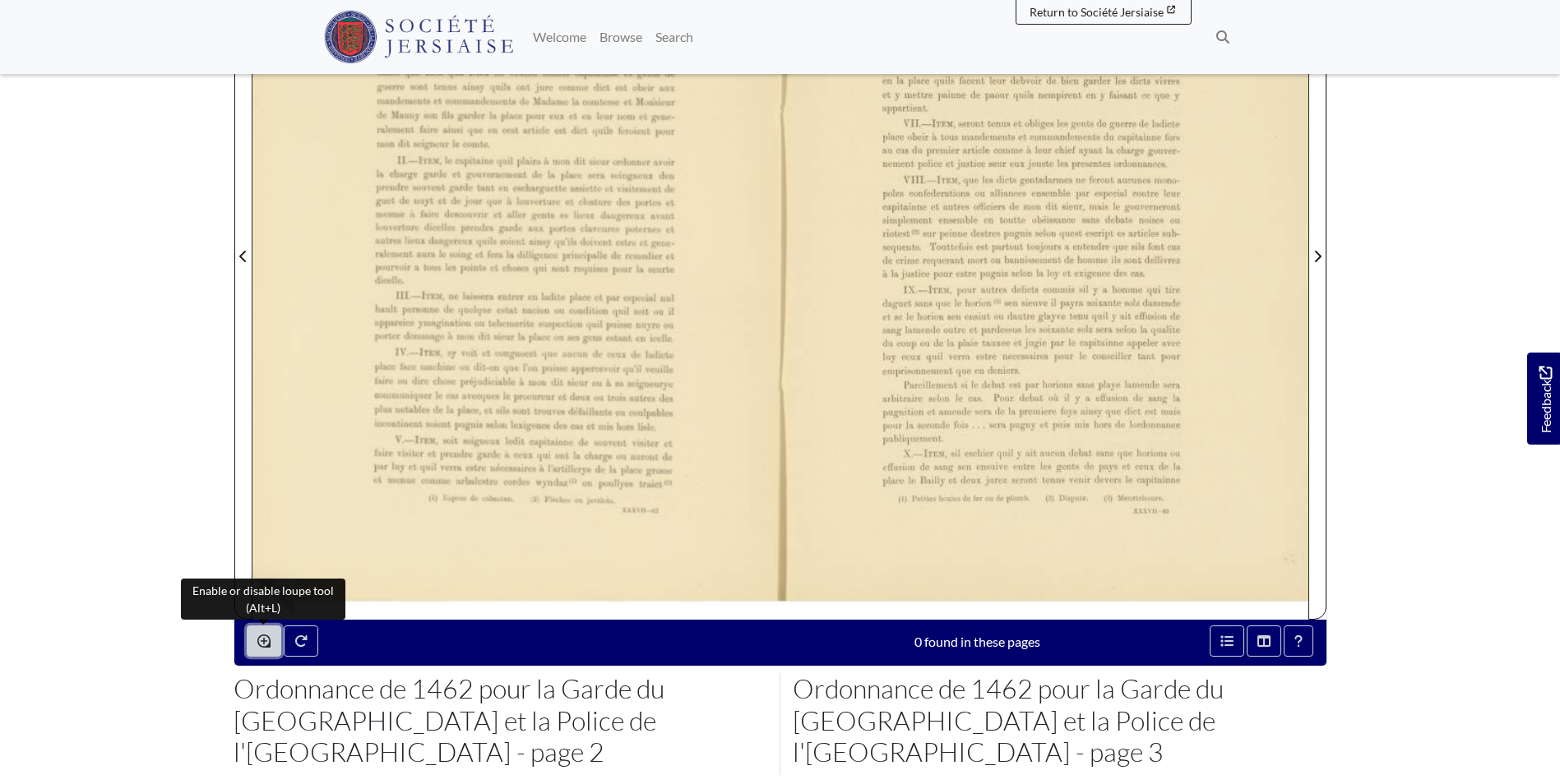
click at [274, 645] on button "Enable or disable loupe tool (Alt+L)" at bounding box center [264, 641] width 35 height 31
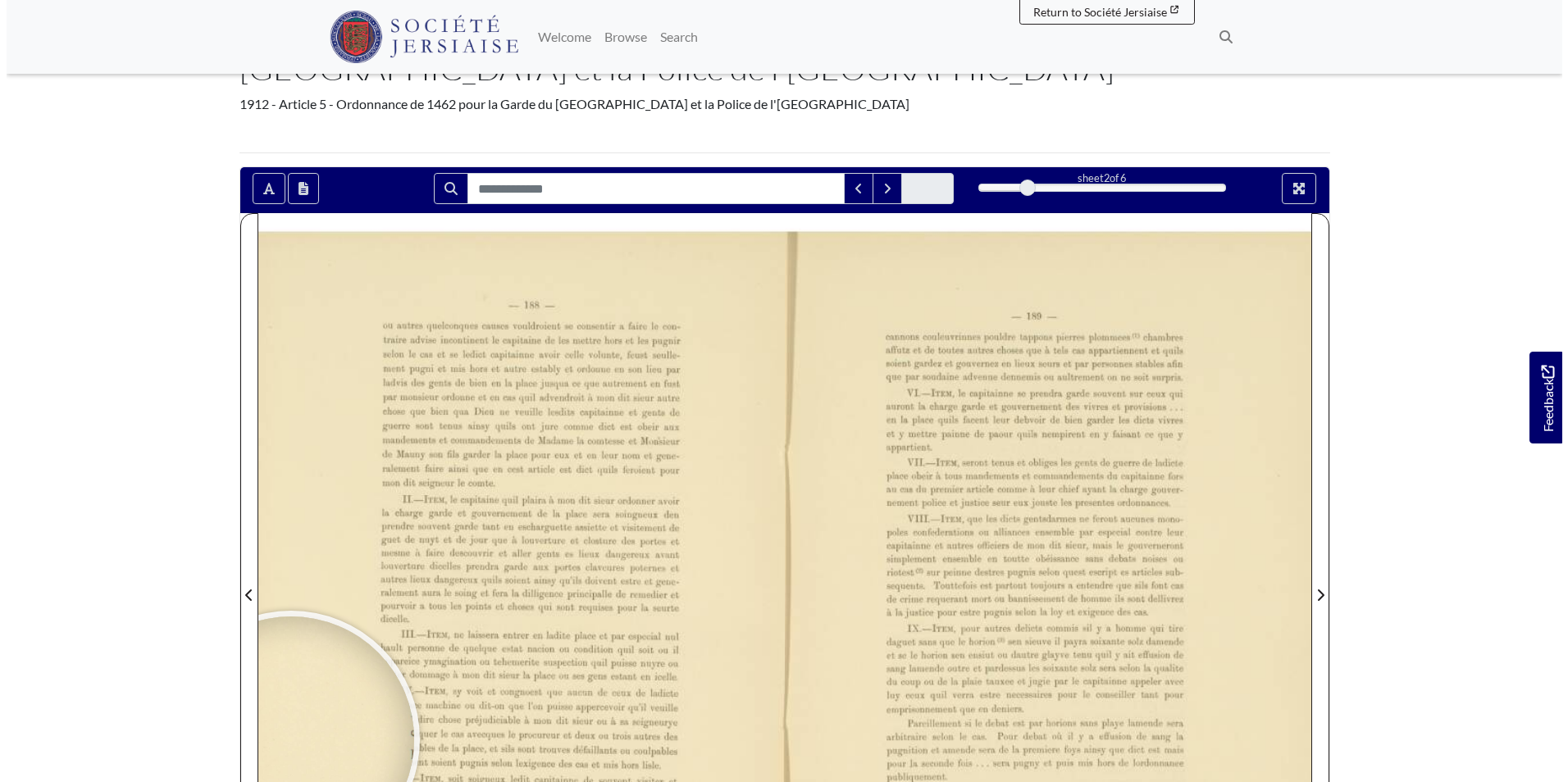
scroll to position [0, 0]
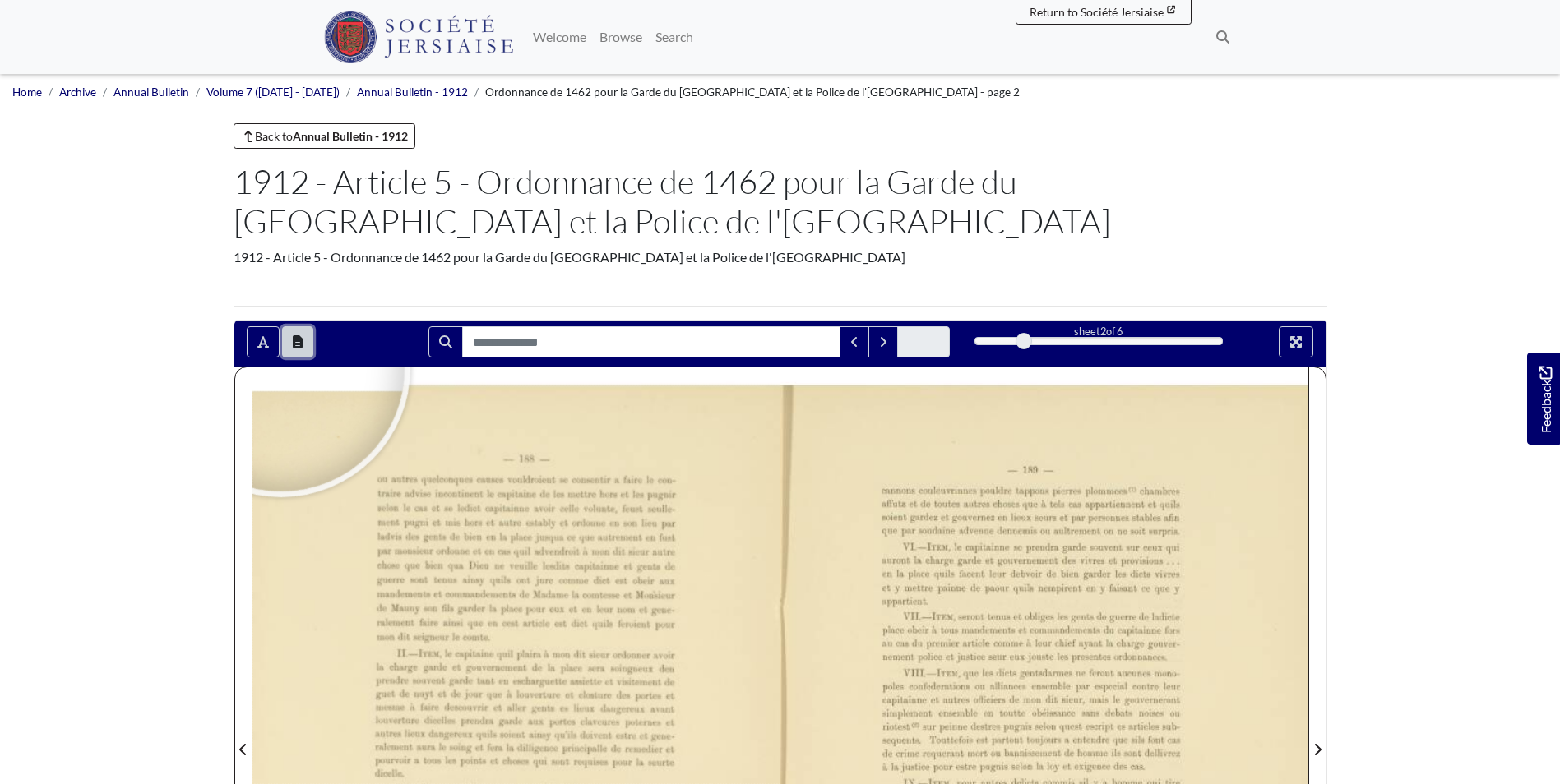
click at [301, 342] on icon "Open transcription window" at bounding box center [298, 343] width 10 height 14
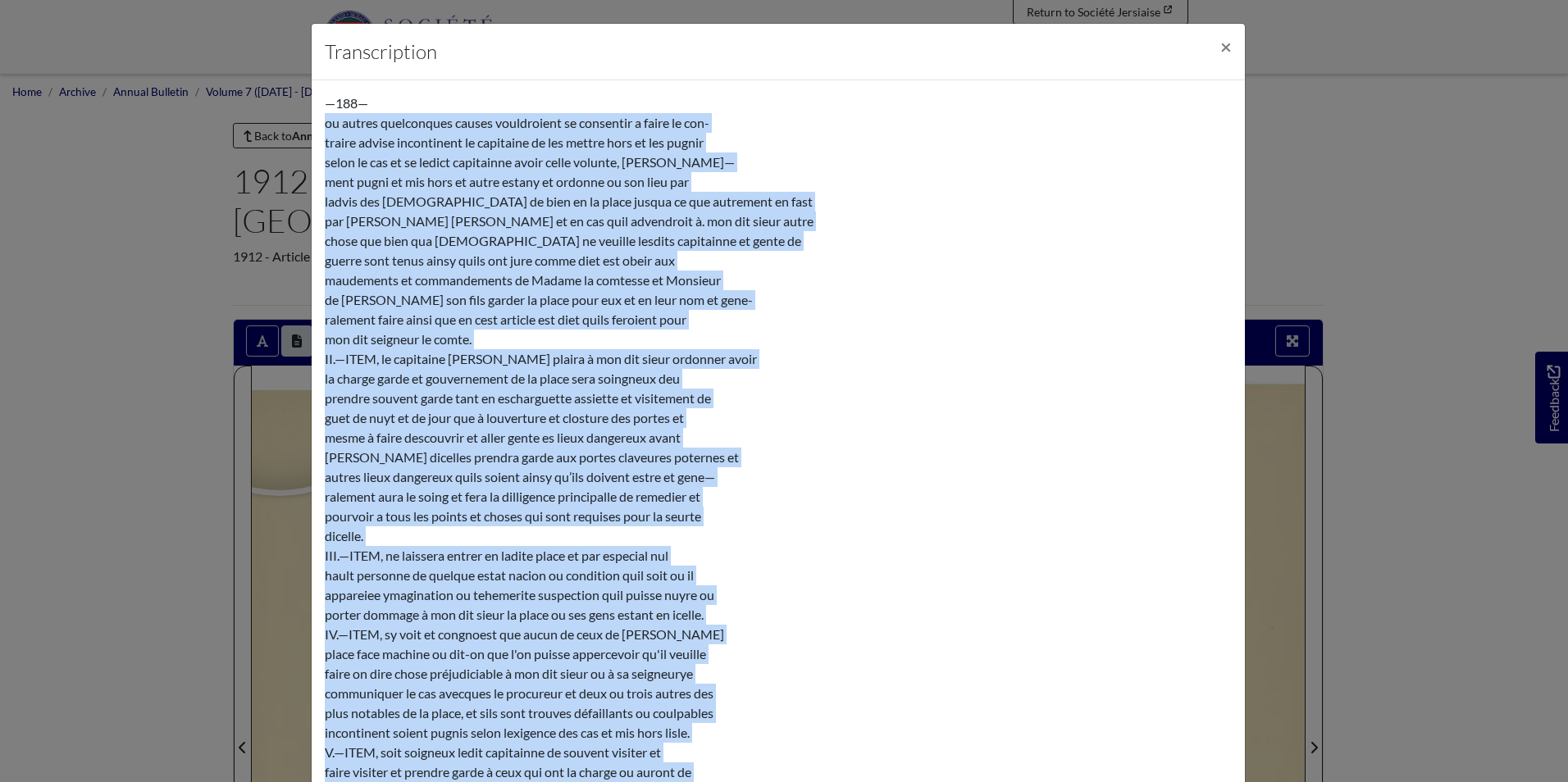
drag, startPoint x: 406, startPoint y: 445, endPoint x: 314, endPoint y: 121, distance: 336.8
copy div "lo ipsumd sitametcons adipis elitseddoei te incididun u labor et dol- magnaa en…"
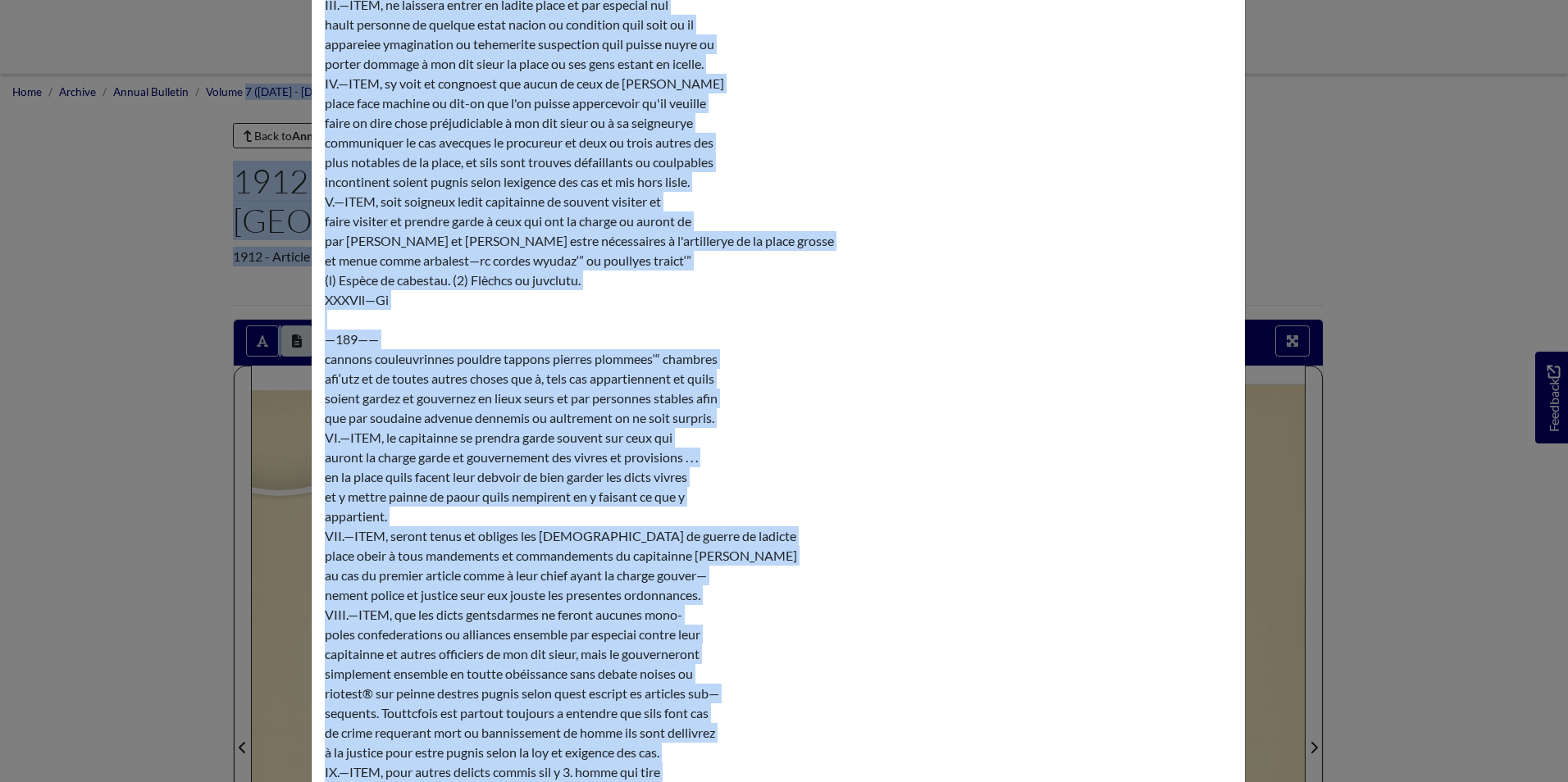
scroll to position [461, 0]
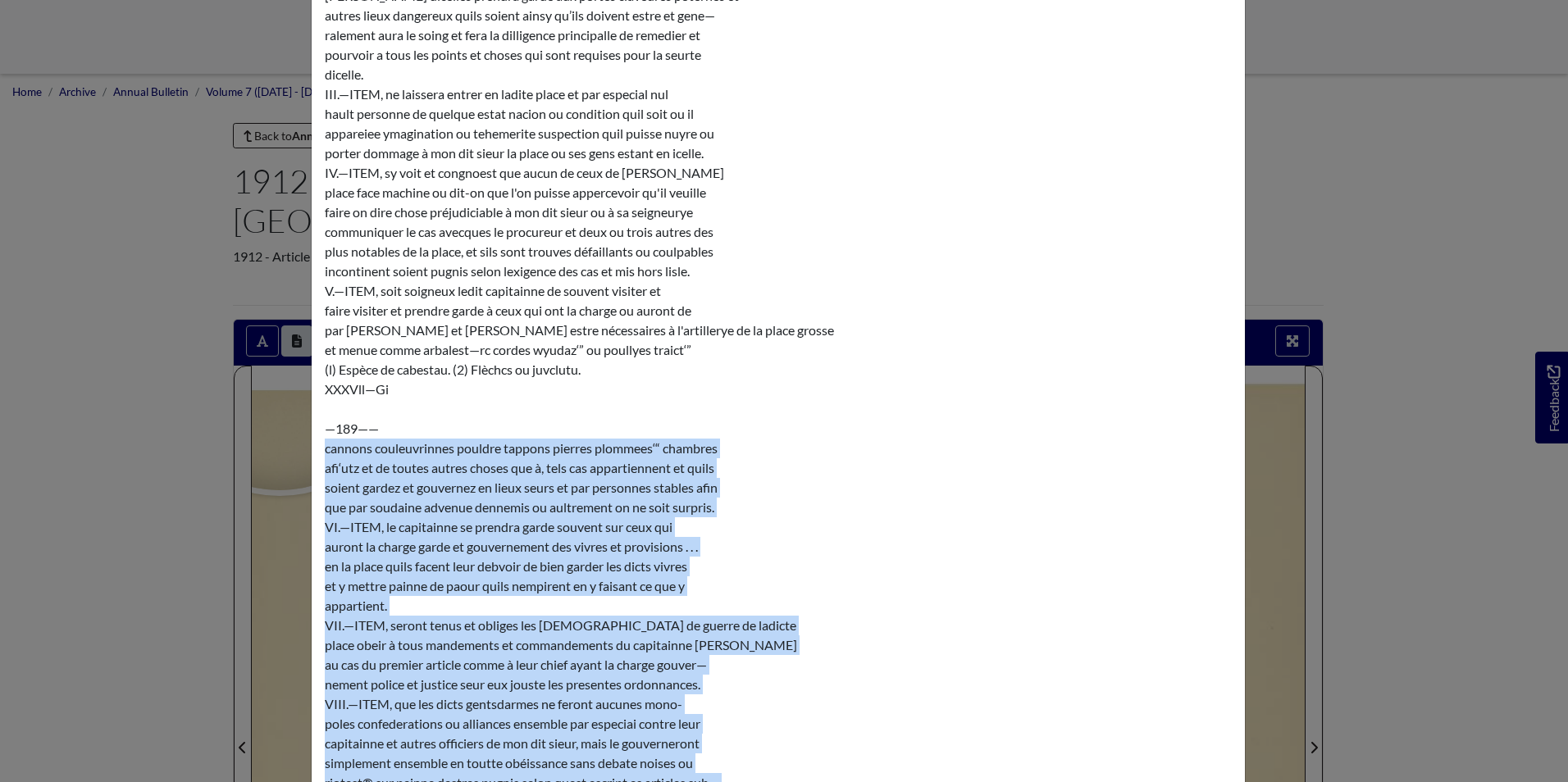
drag, startPoint x: 704, startPoint y: 694, endPoint x: 315, endPoint y: 453, distance: 457.6
click at [315, 453] on div "—188— ou autres quelconques causes vouldroient se consentir a faire le con- tra…" at bounding box center [778, 419] width 933 height 1601
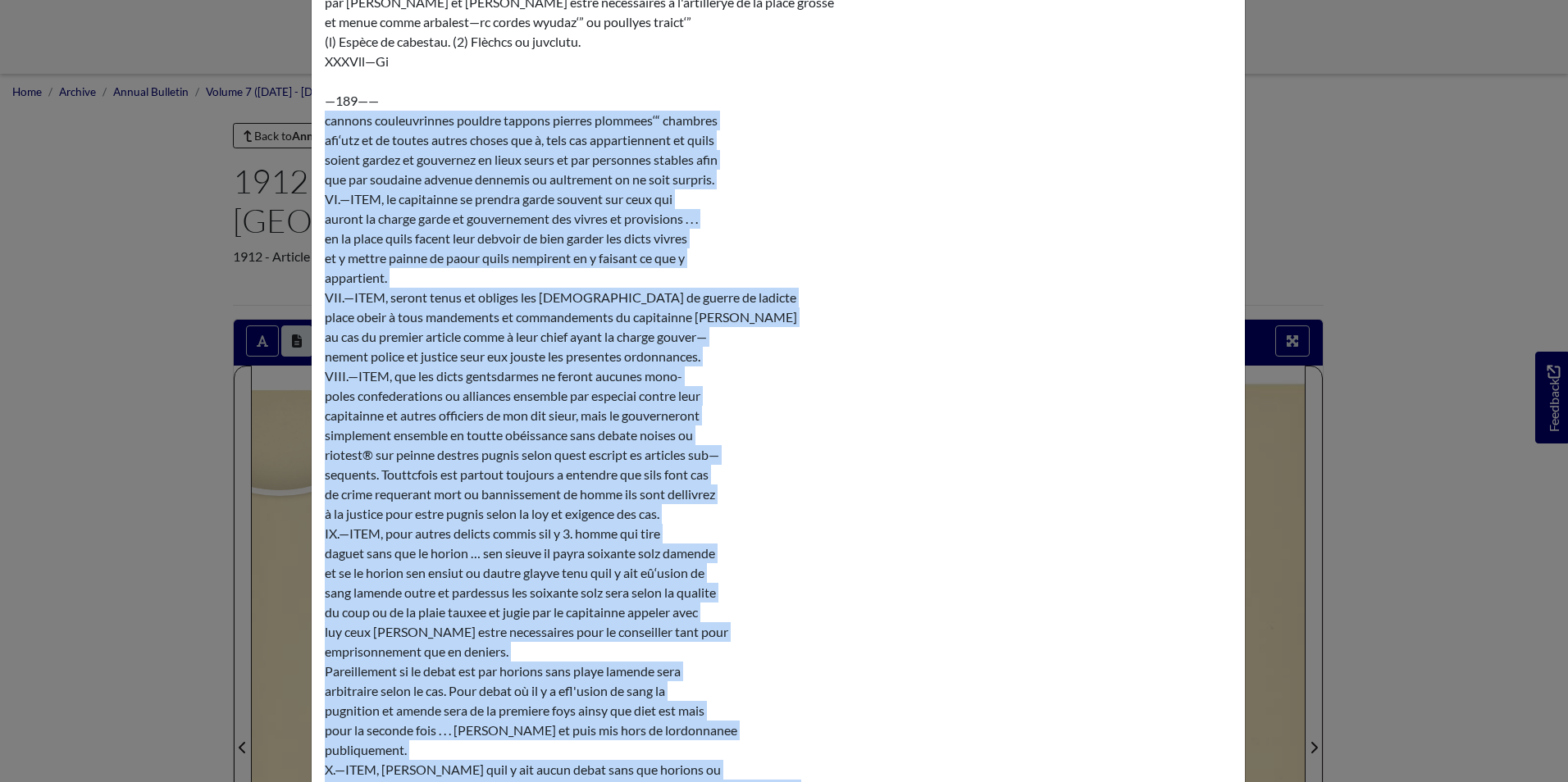
scroll to position [923, 0]
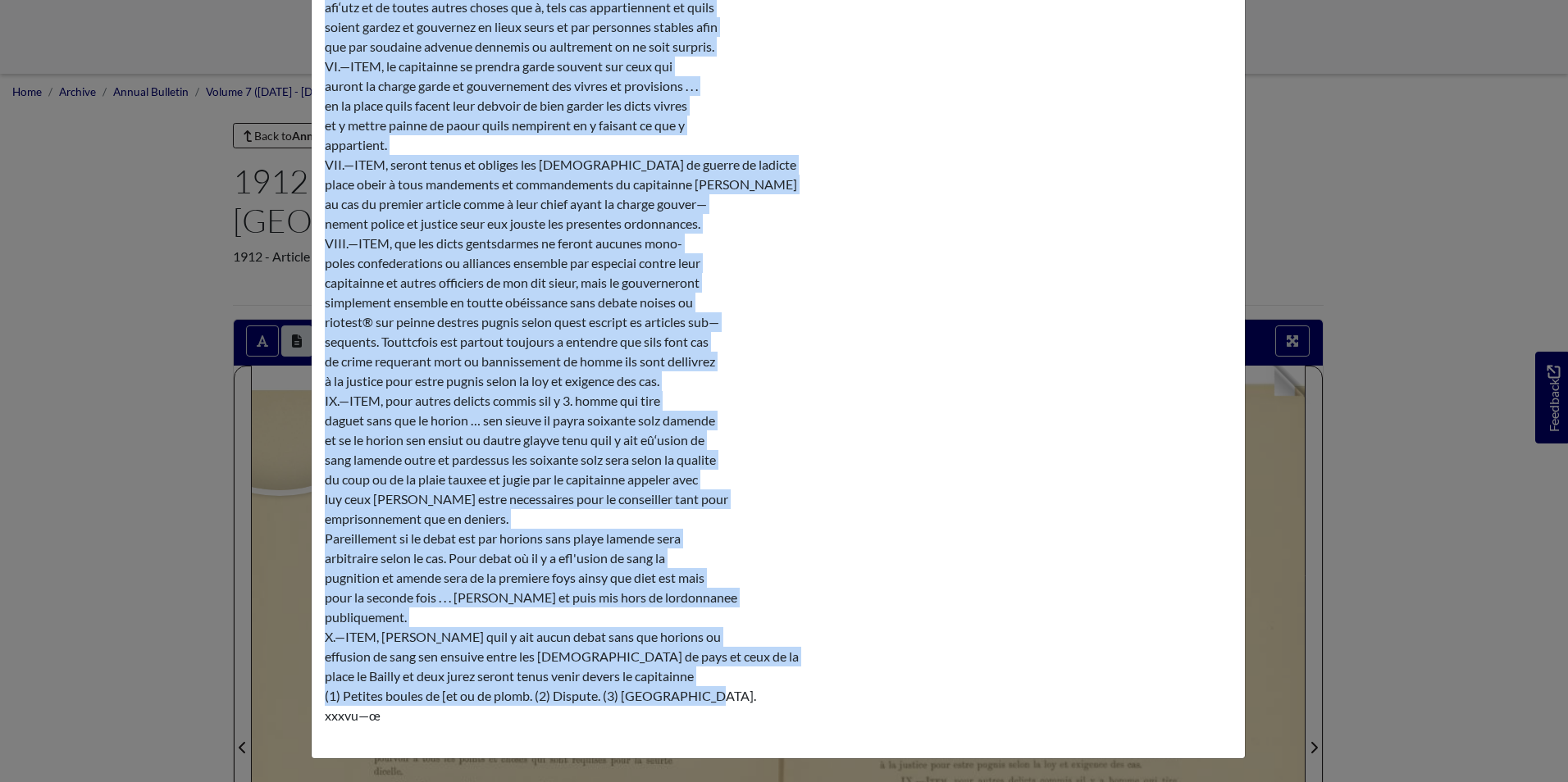
click at [1246, 445] on div "Transcription × —188— ou autres quelconques causes vouldroient se consentir a f…" at bounding box center [784, 391] width 1568 height 782
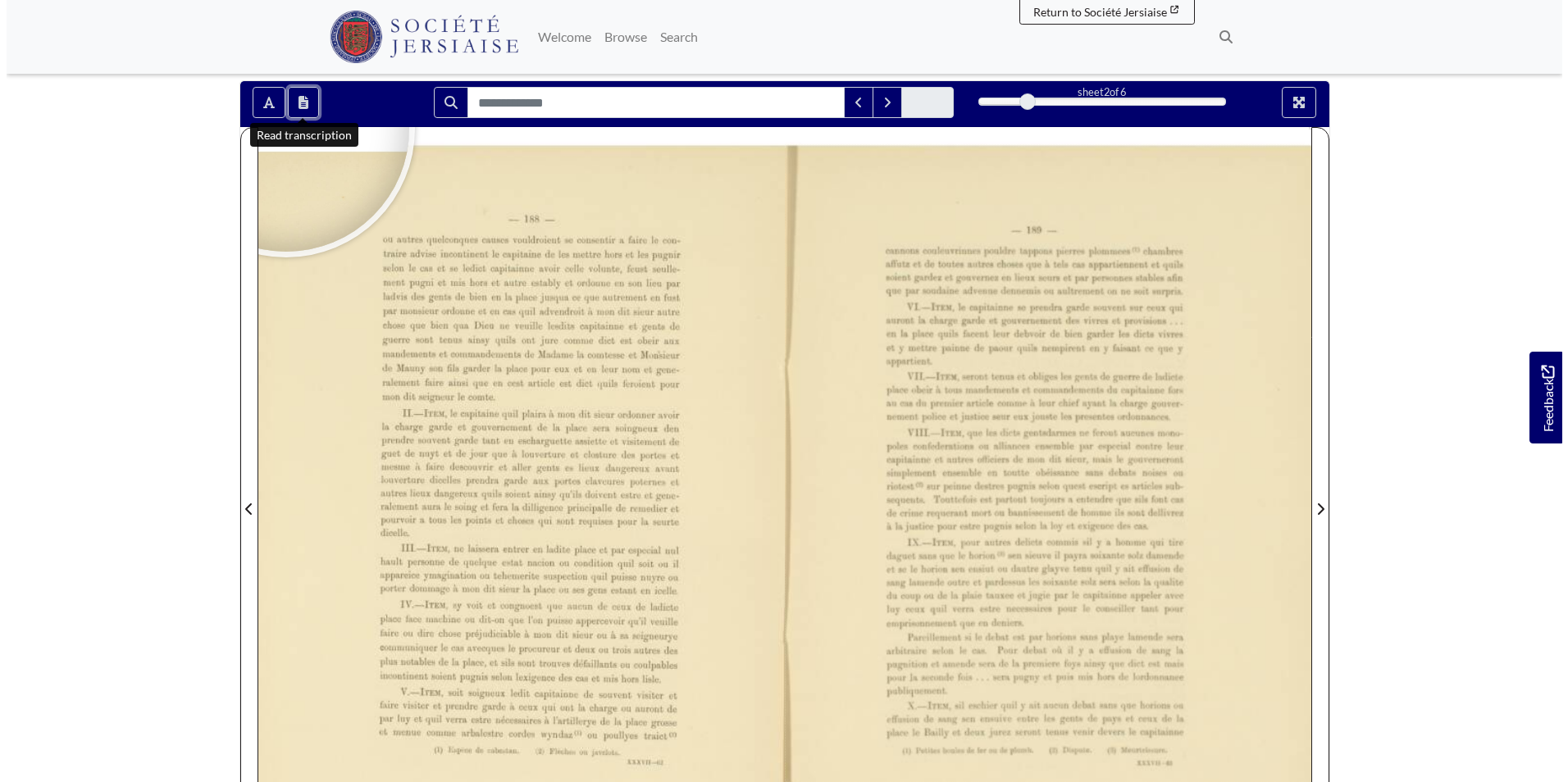
scroll to position [246, 0]
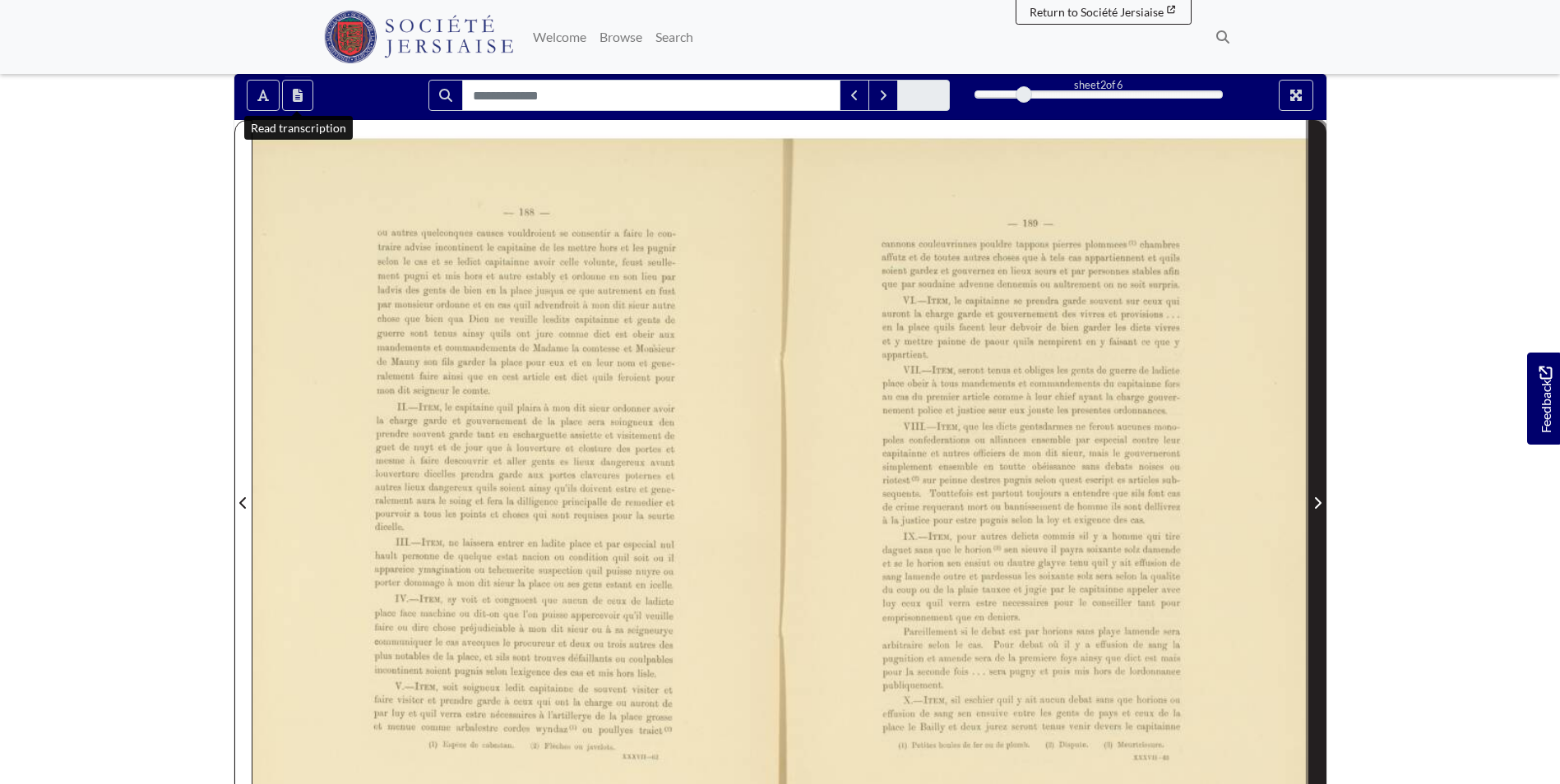
click at [1321, 504] on icon "Next Page" at bounding box center [1318, 503] width 7 height 12
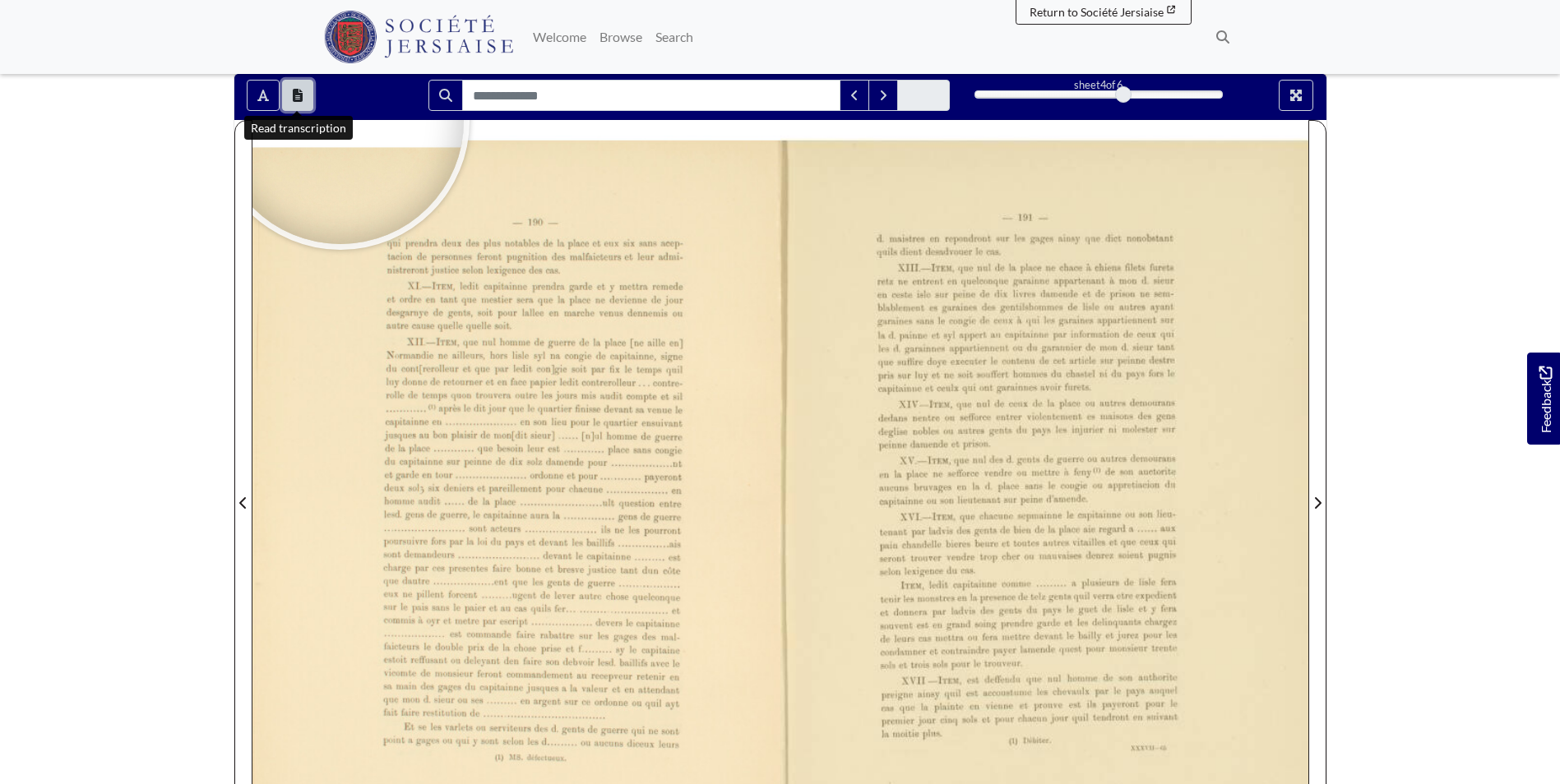
click at [302, 98] on icon "Open transcription window" at bounding box center [298, 96] width 10 height 14
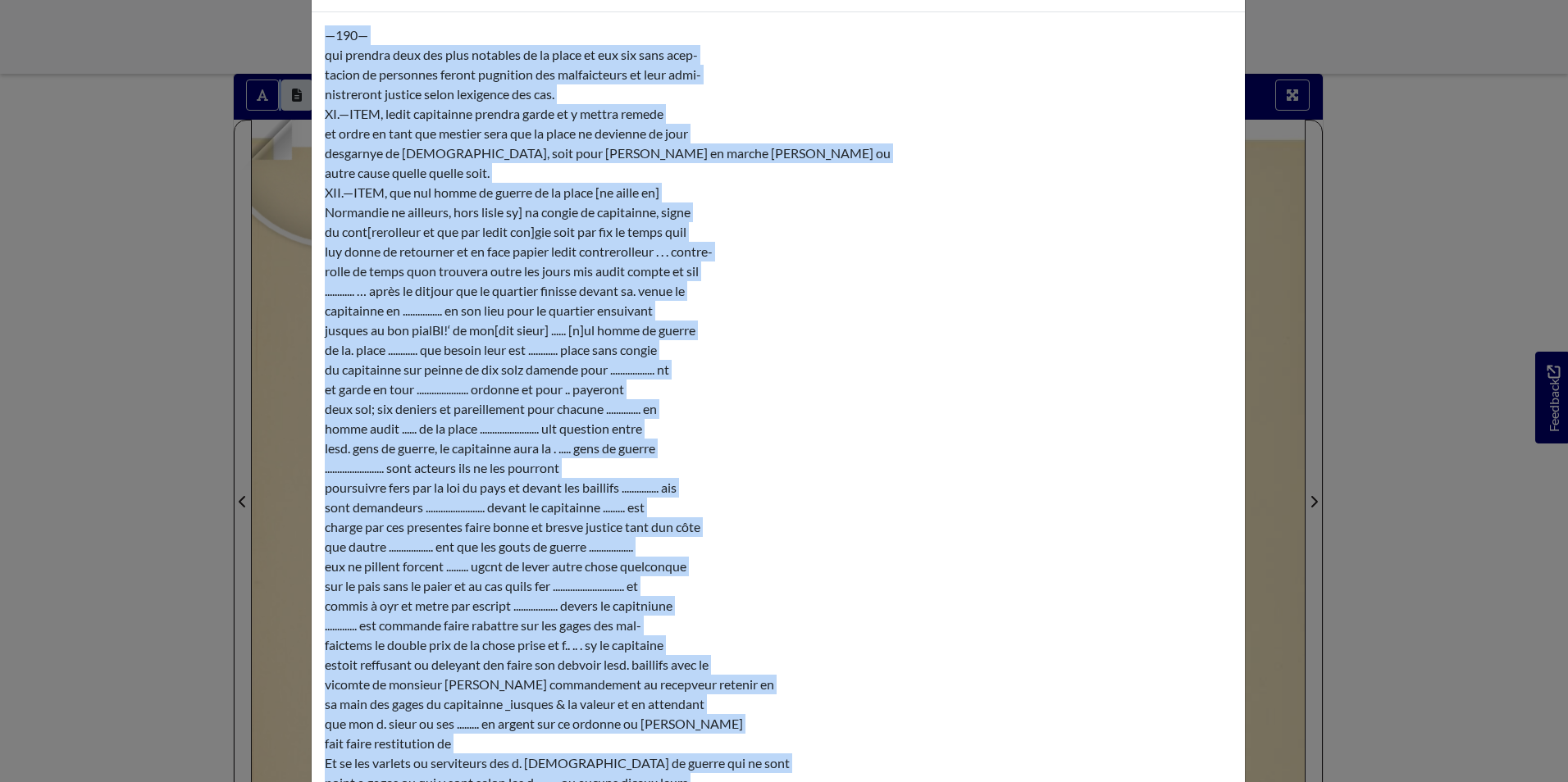
scroll to position [12, 0]
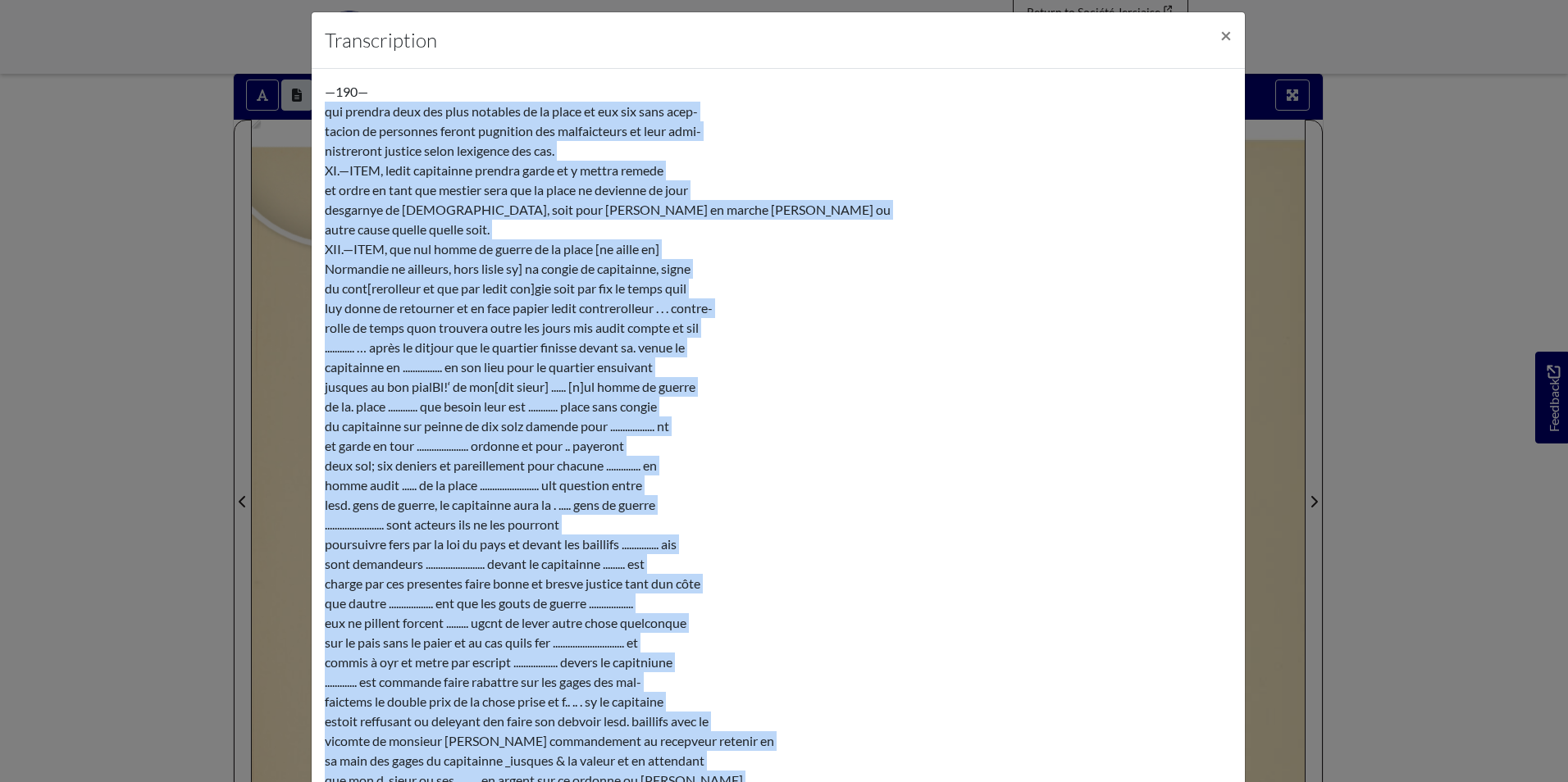
drag, startPoint x: 407, startPoint y: 679, endPoint x: 318, endPoint y: 104, distance: 581.8
copy div "lor ipsumdo sita con adip elitsedd ei te incid ut lab etd magn aliq- enimad mi …"
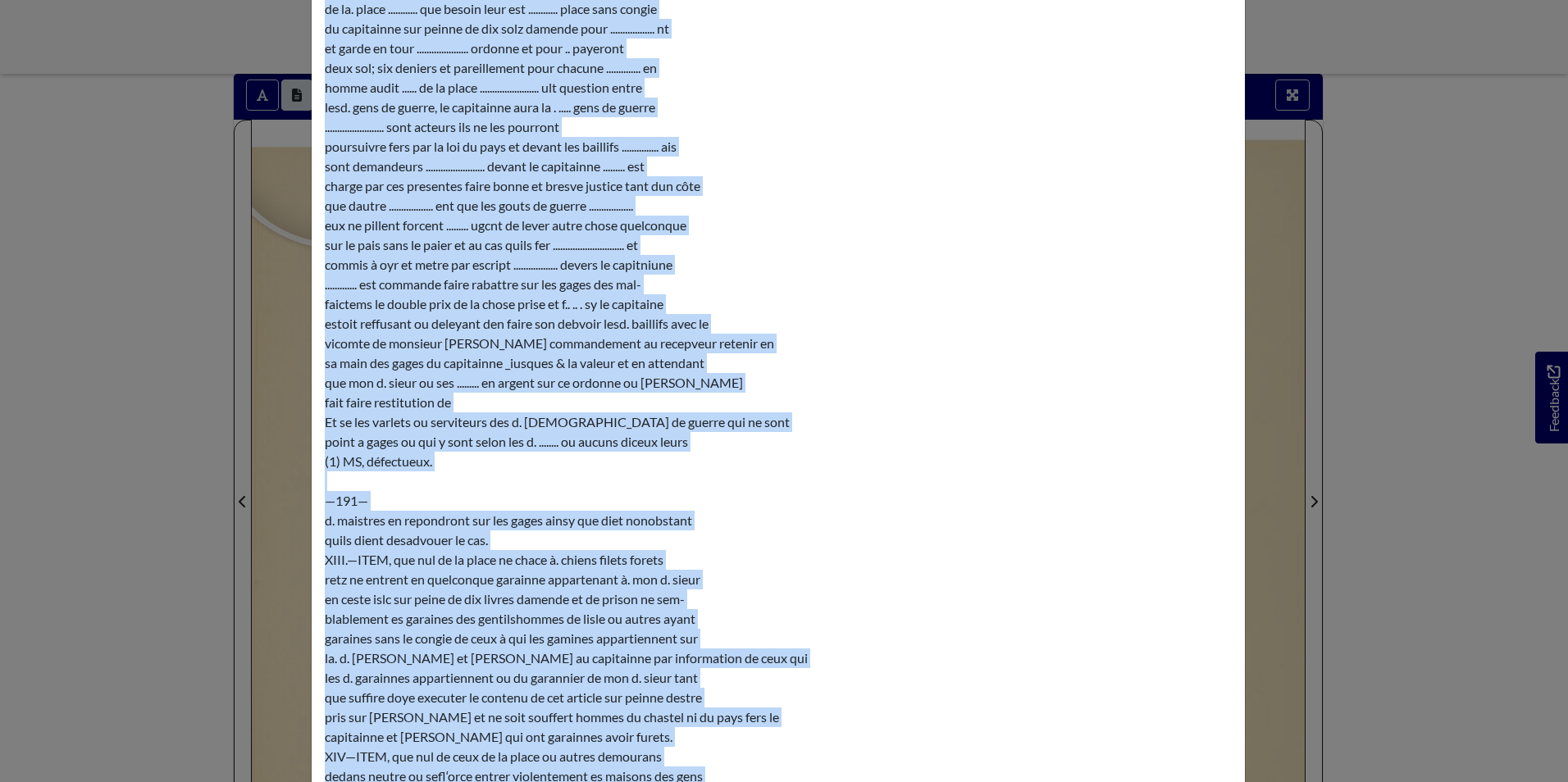
scroll to position [667, 0]
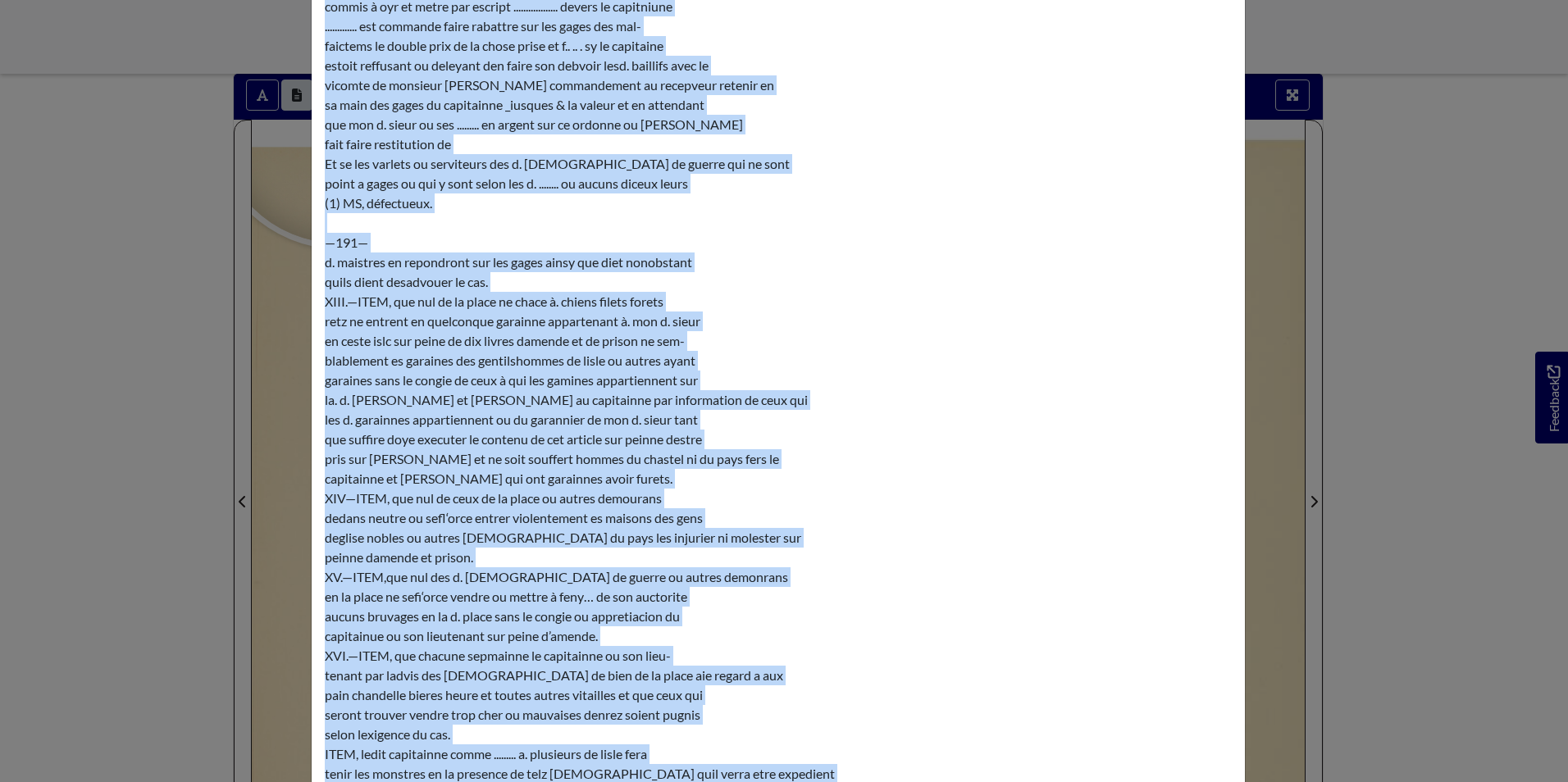
click at [1407, 368] on div "Transcription × —190— qui prendra deux des plus notables de la place et eux six…" at bounding box center [784, 391] width 1568 height 782
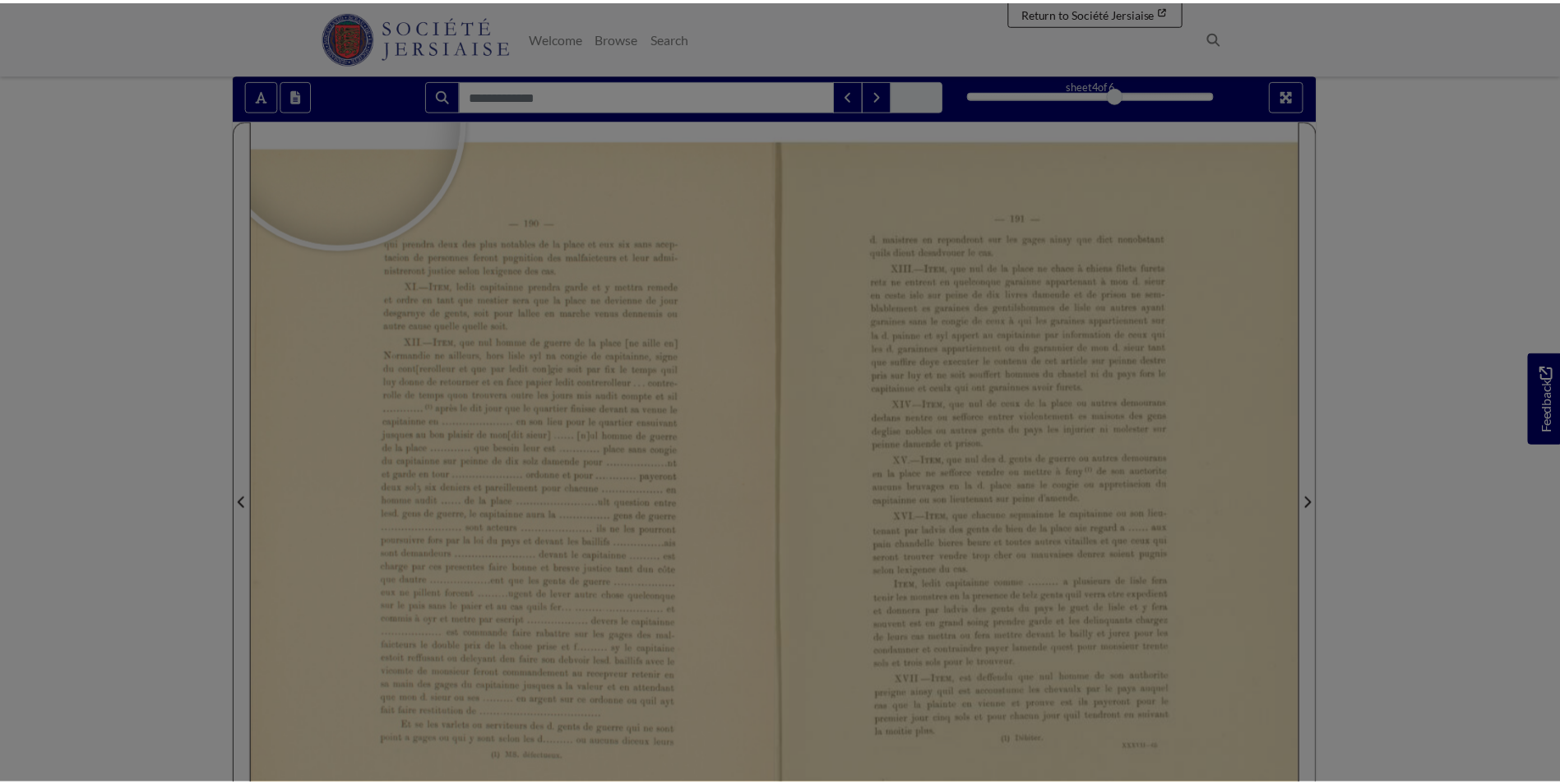
scroll to position [0, 0]
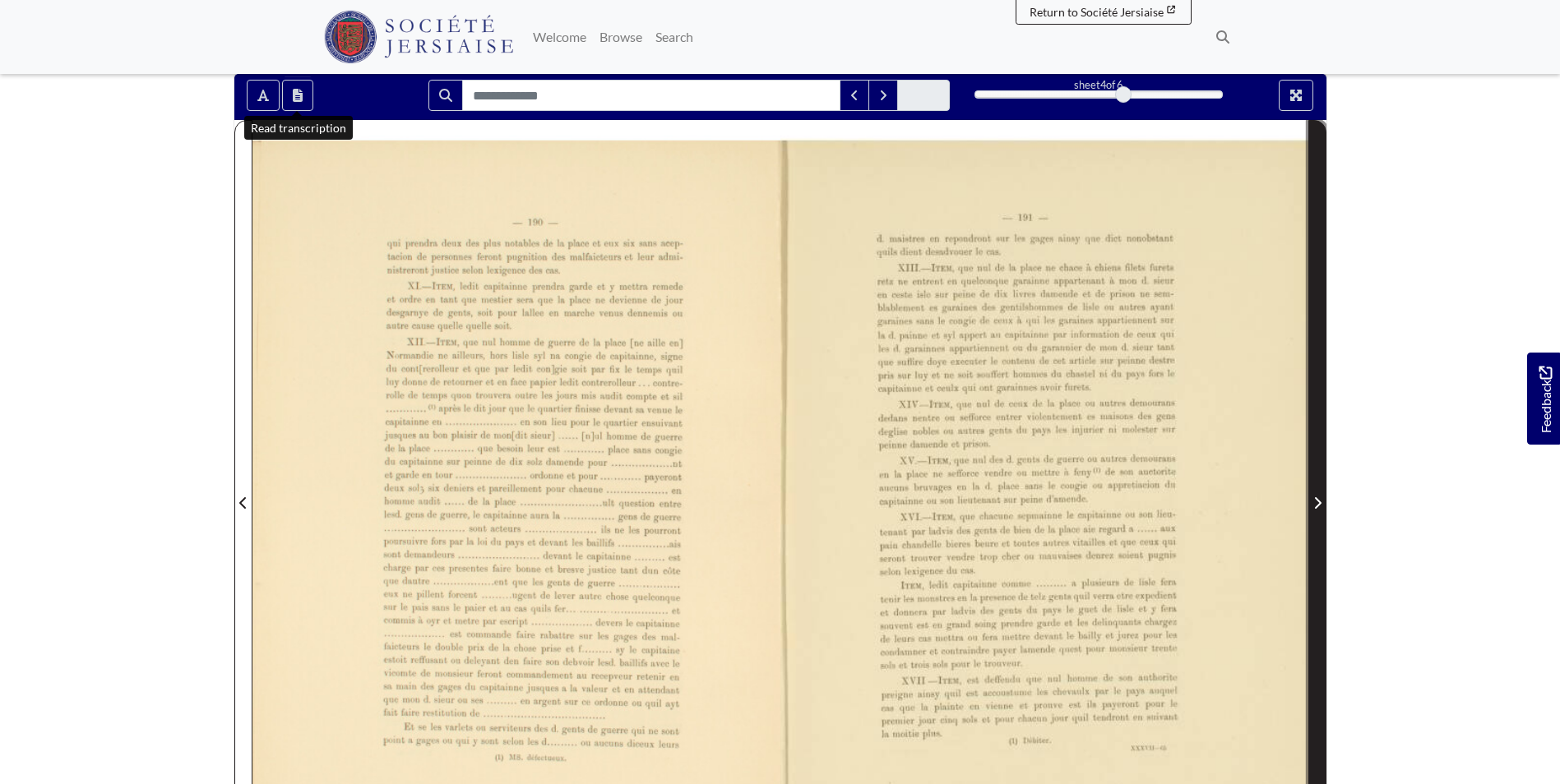
click at [1312, 467] on span "Next Page" at bounding box center [1317, 493] width 16 height 745
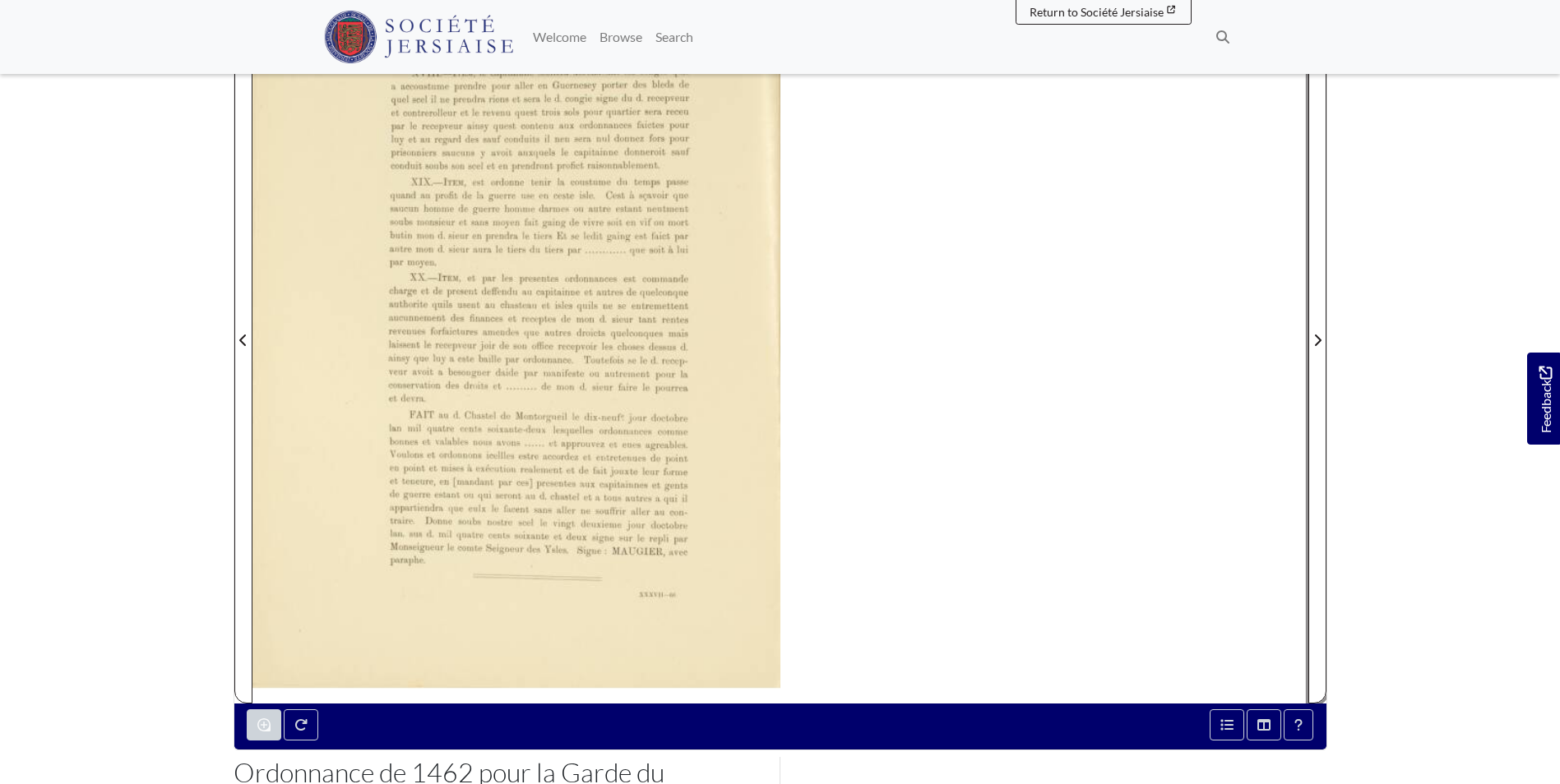
scroll to position [411, 0]
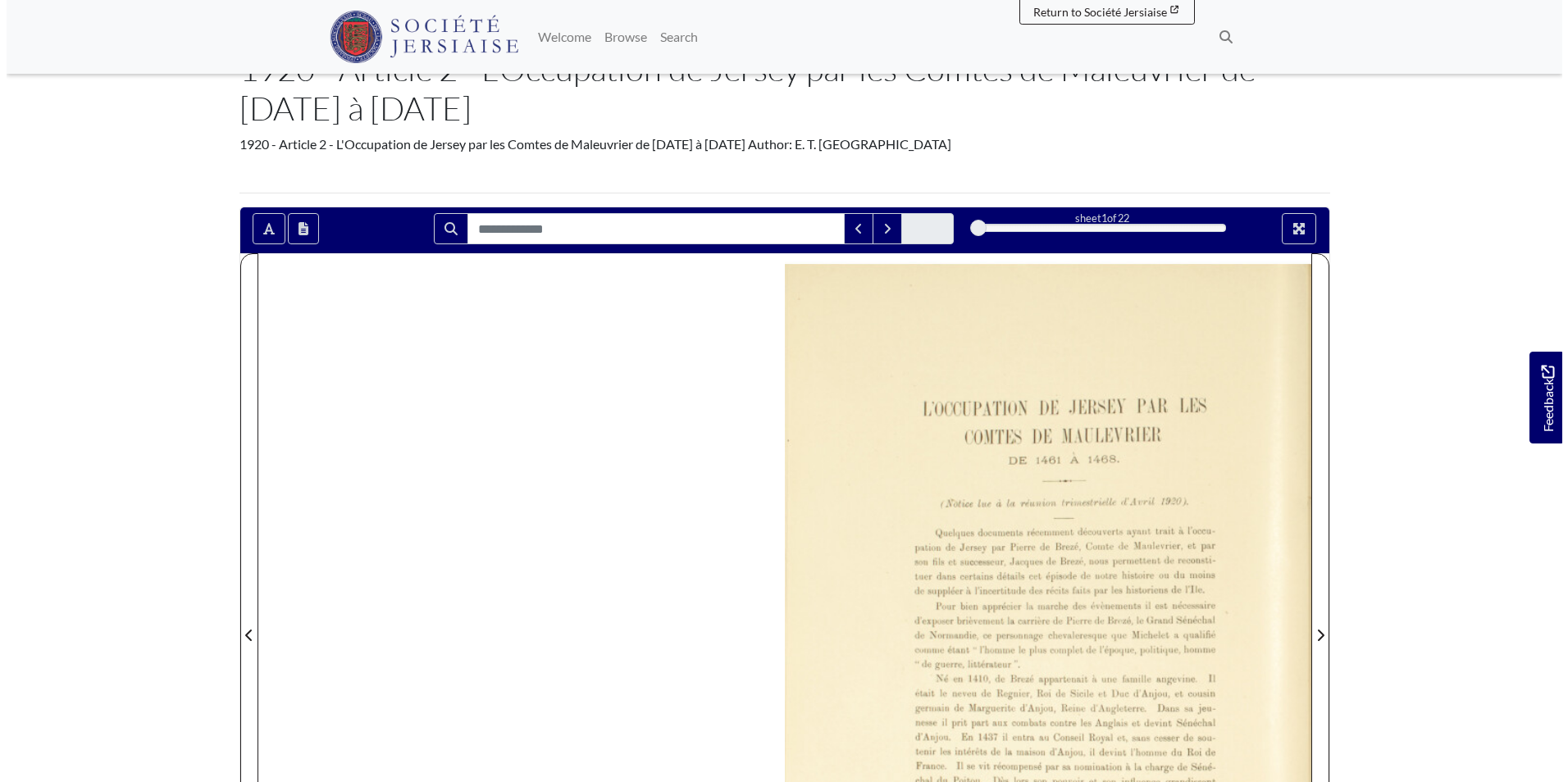
scroll to position [82, 0]
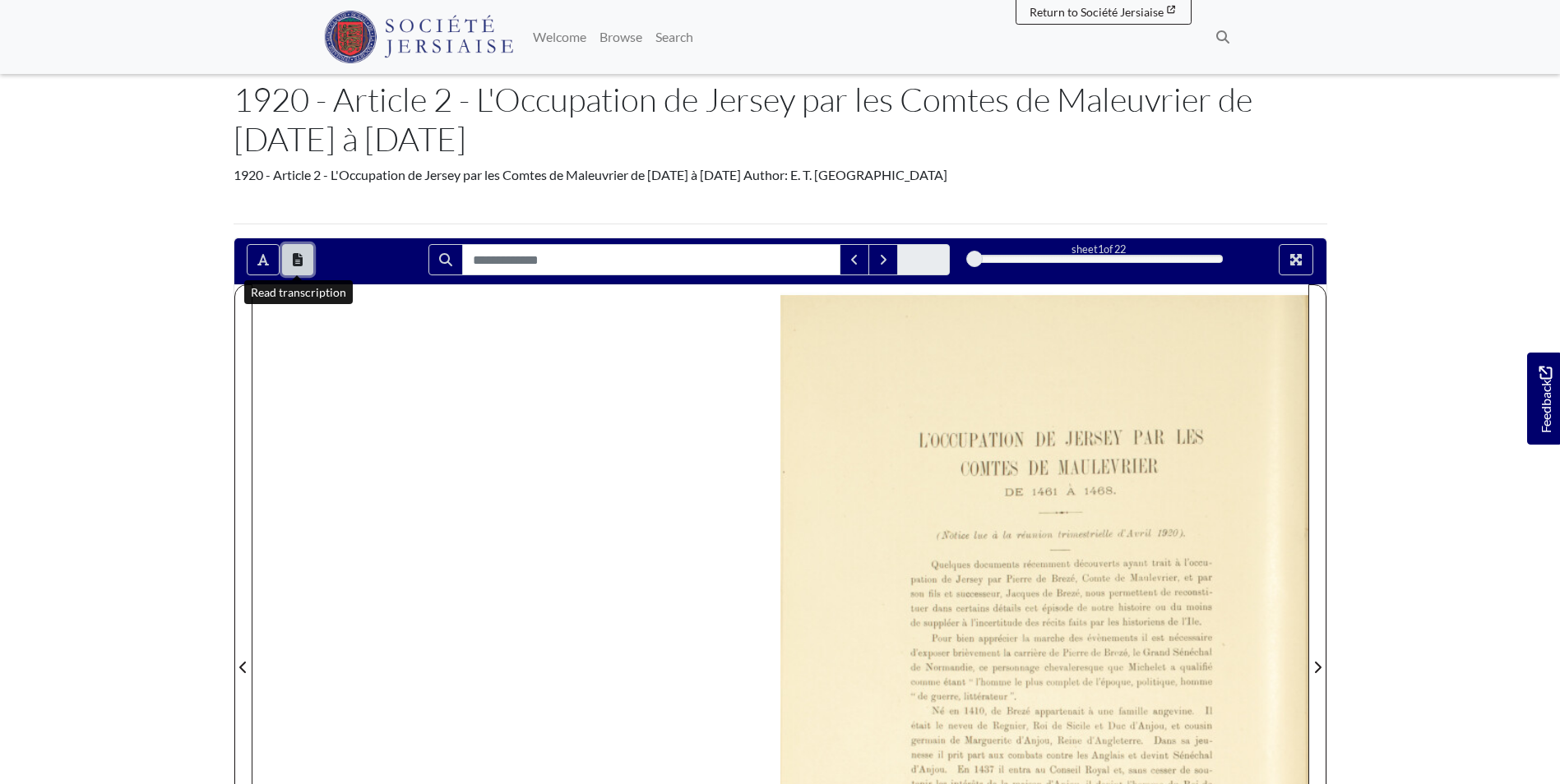
click at [303, 255] on button "Open transcription window" at bounding box center [297, 260] width 31 height 31
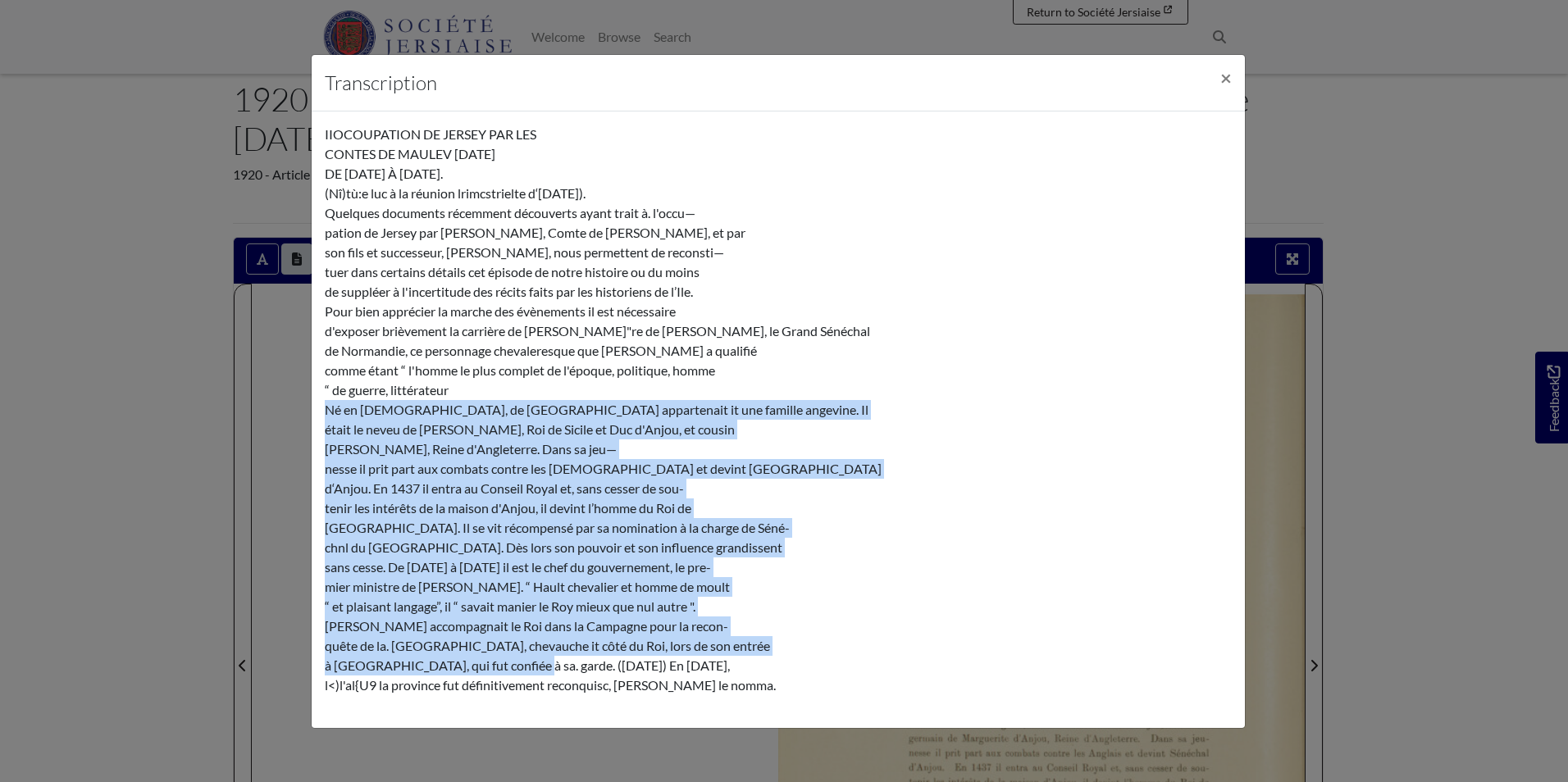
drag, startPoint x: 521, startPoint y: 666, endPoint x: 315, endPoint y: 417, distance: 323.2
click at [315, 417] on div "IIOCOUPATION DE JERSEY PAR LES CONTES DE MAULEV HIER DE 1461 À 1468. (Nî)tù:e l…" at bounding box center [778, 419] width 933 height 617
copy div "Né en 1410, de Brezé appartenait it une famille angevine. Il était le neveu de …"
